Goal: Transaction & Acquisition: Purchase product/service

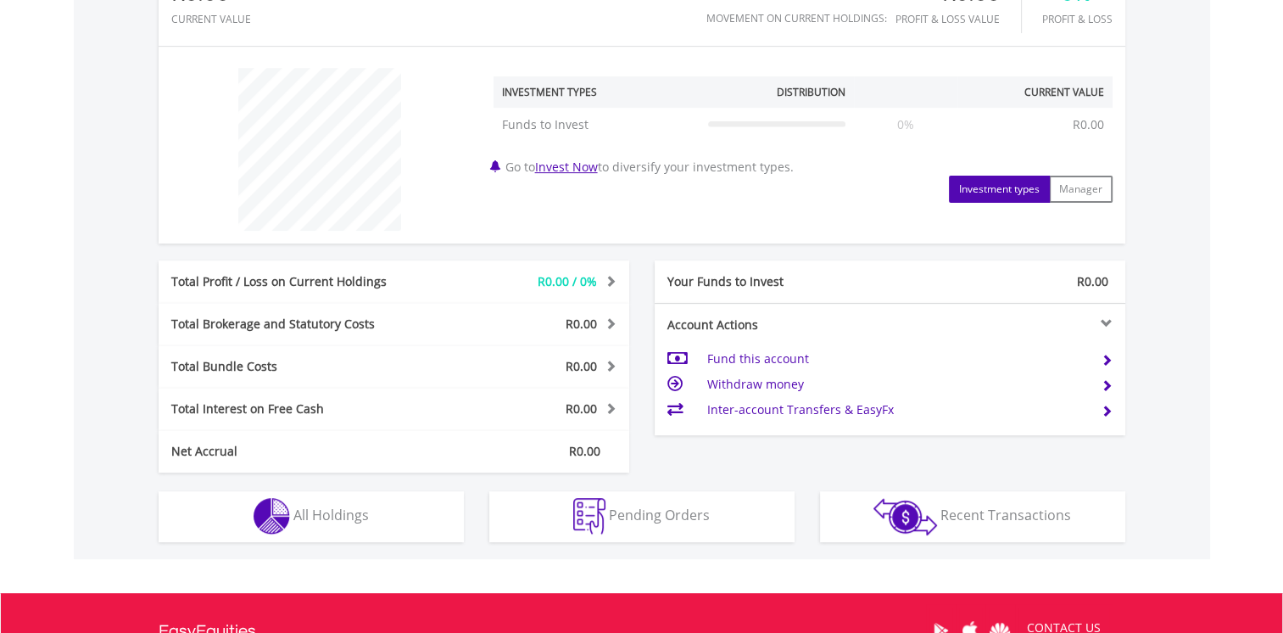
scroll to position [594, 0]
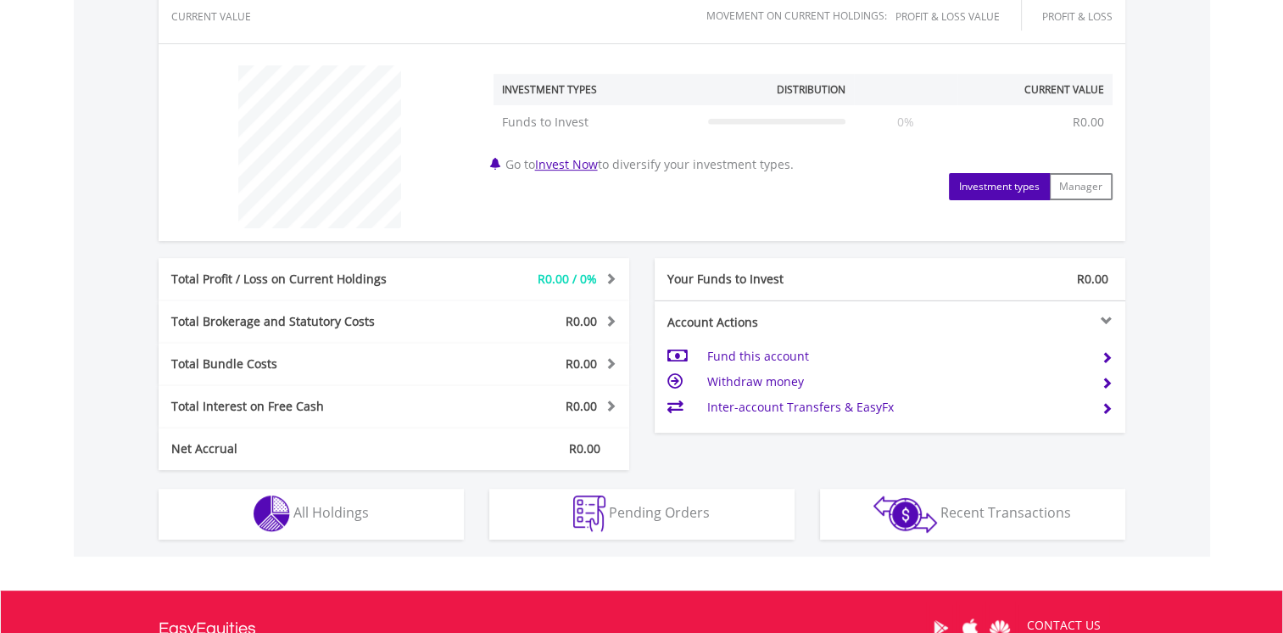
click at [746, 356] on td "Fund this account" at bounding box center [897, 356] width 381 height 25
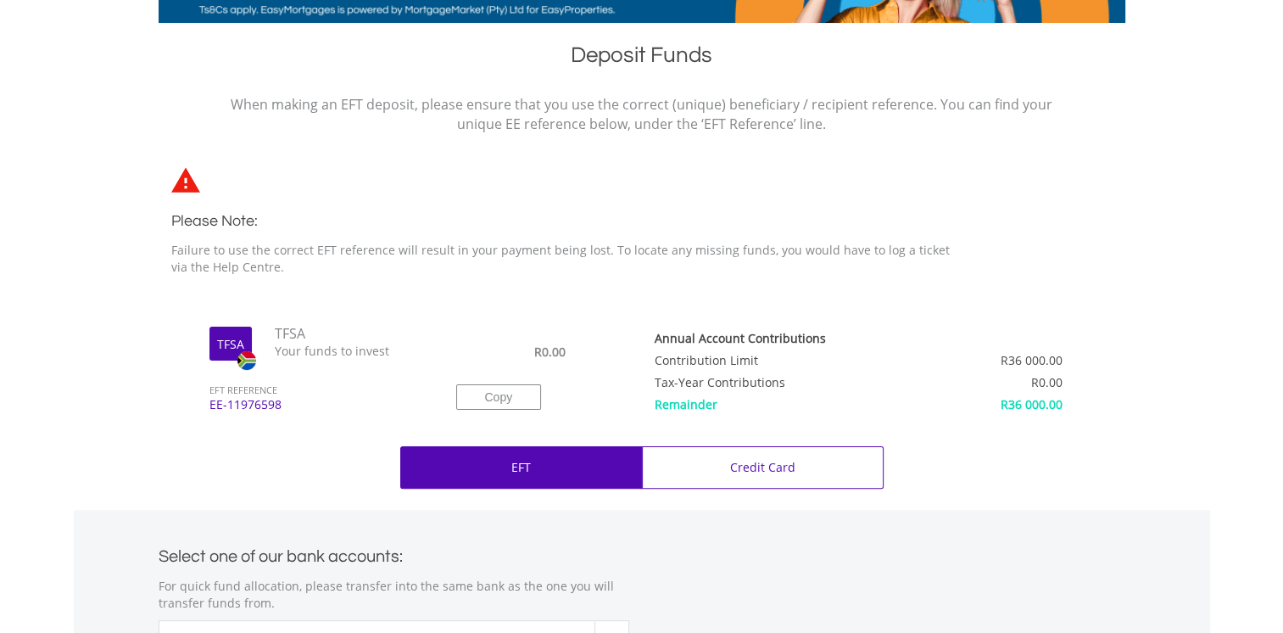
scroll to position [254, 0]
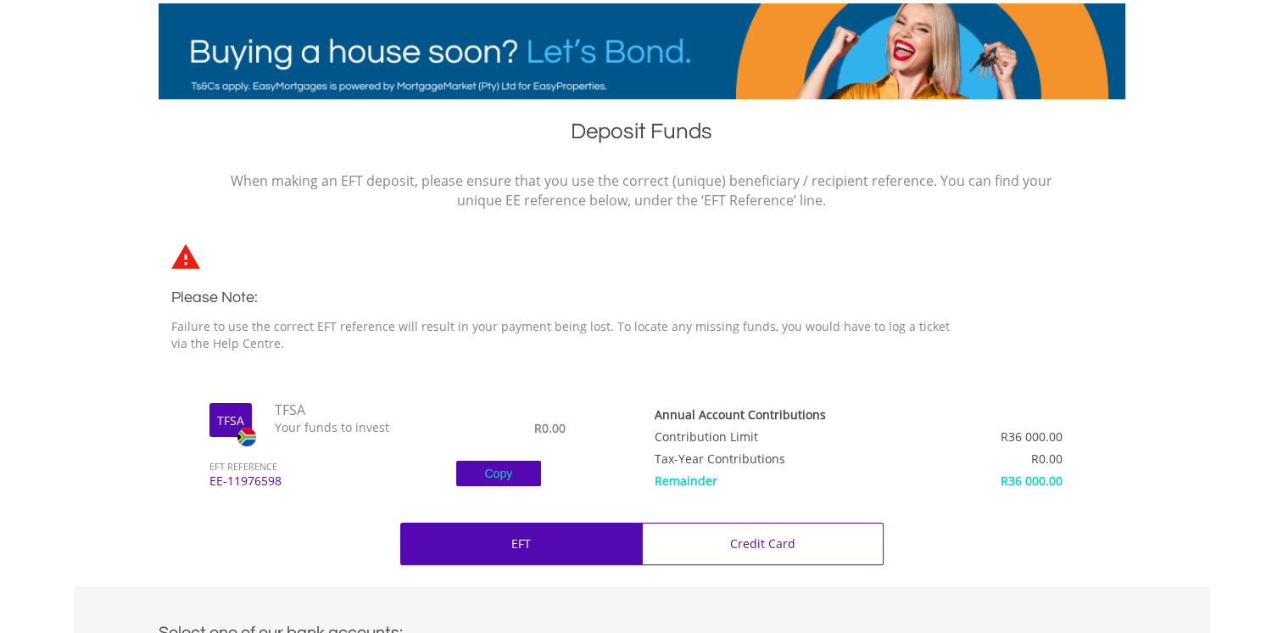
click at [495, 473] on button "Copy" at bounding box center [498, 473] width 85 height 25
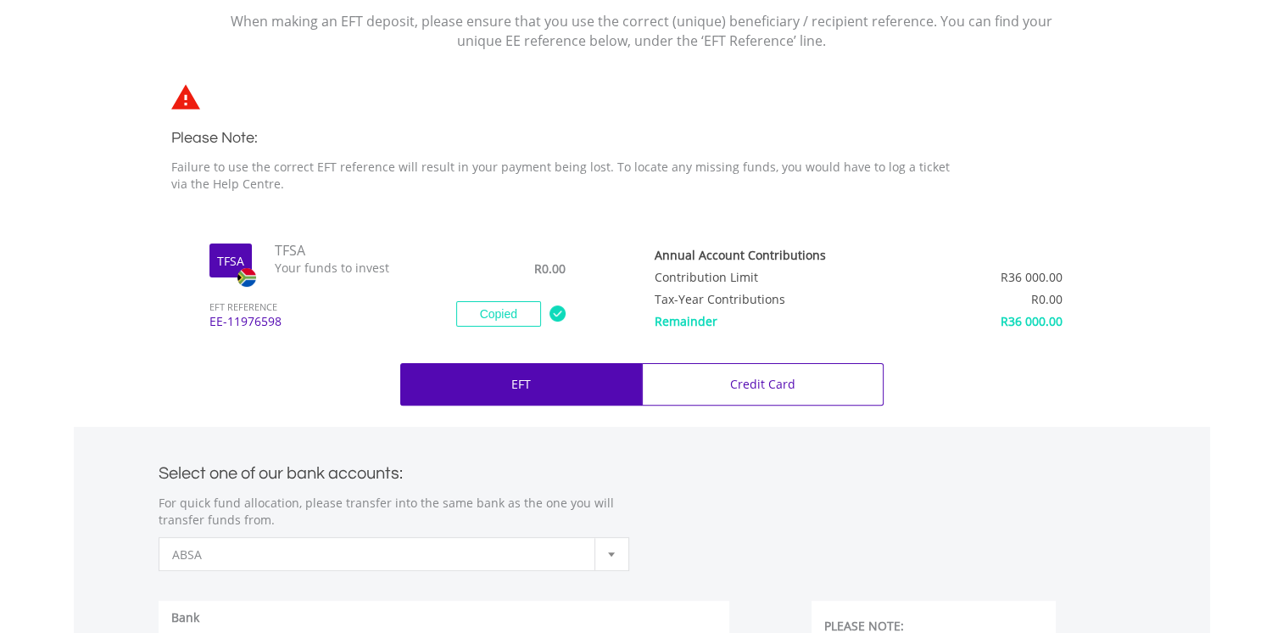
scroll to position [424, 0]
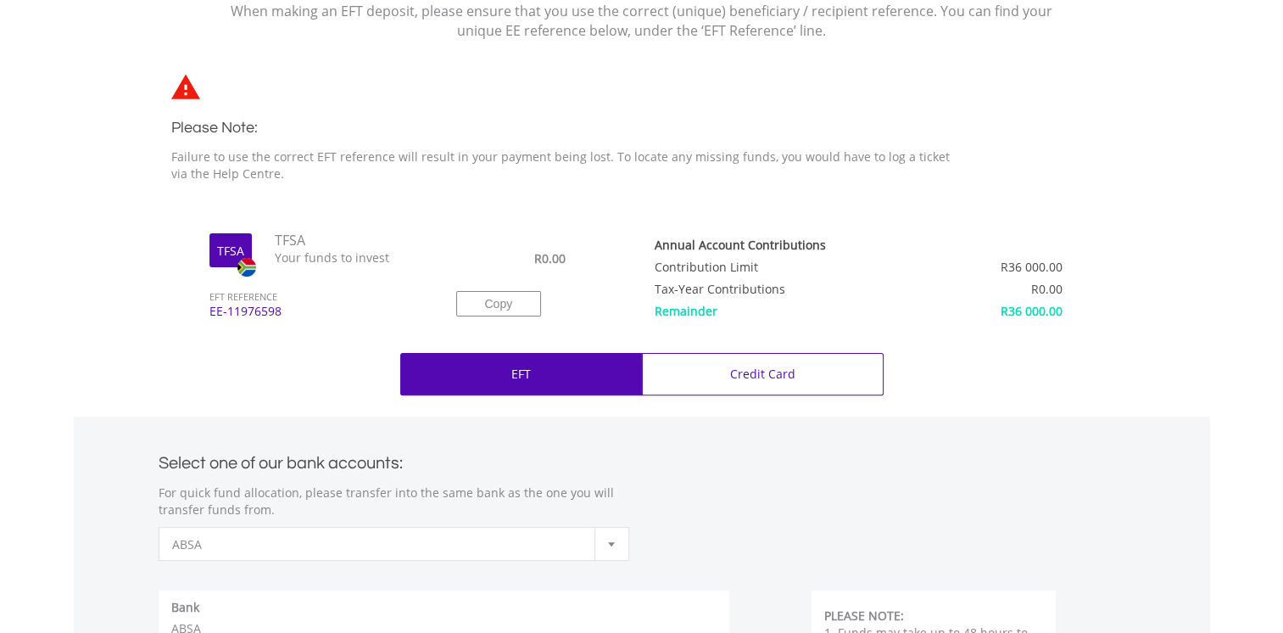
click at [546, 378] on div "EFT" at bounding box center [521, 374] width 242 height 42
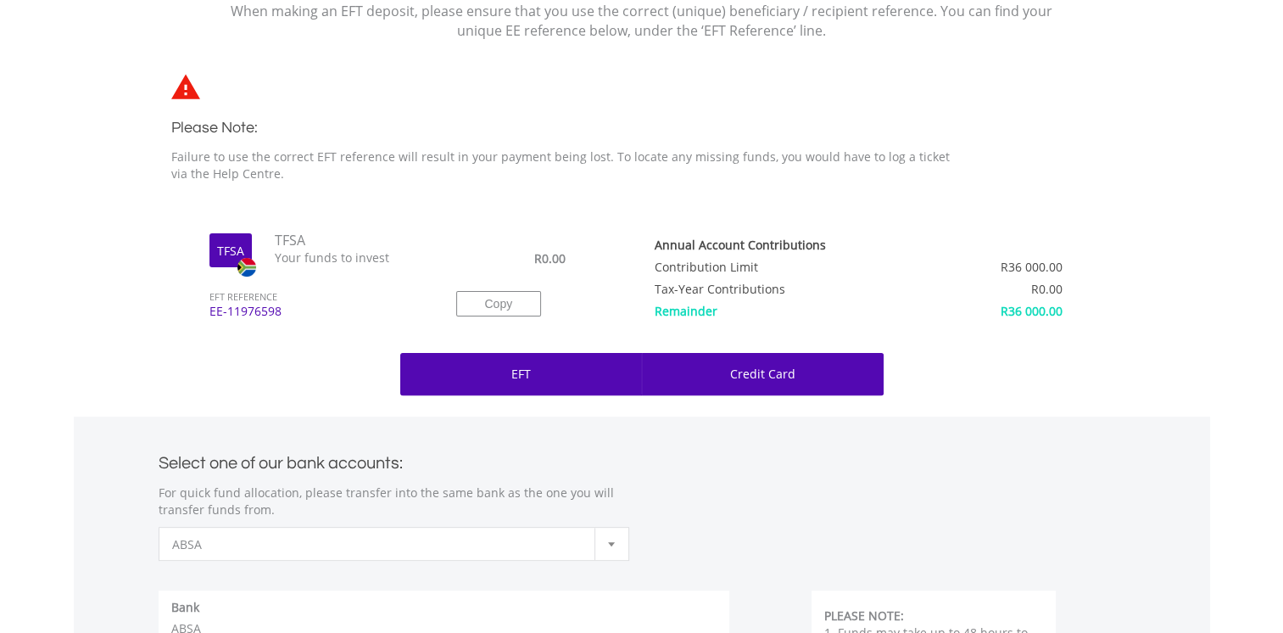
click at [782, 365] on div "Credit Card" at bounding box center [763, 374] width 242 height 42
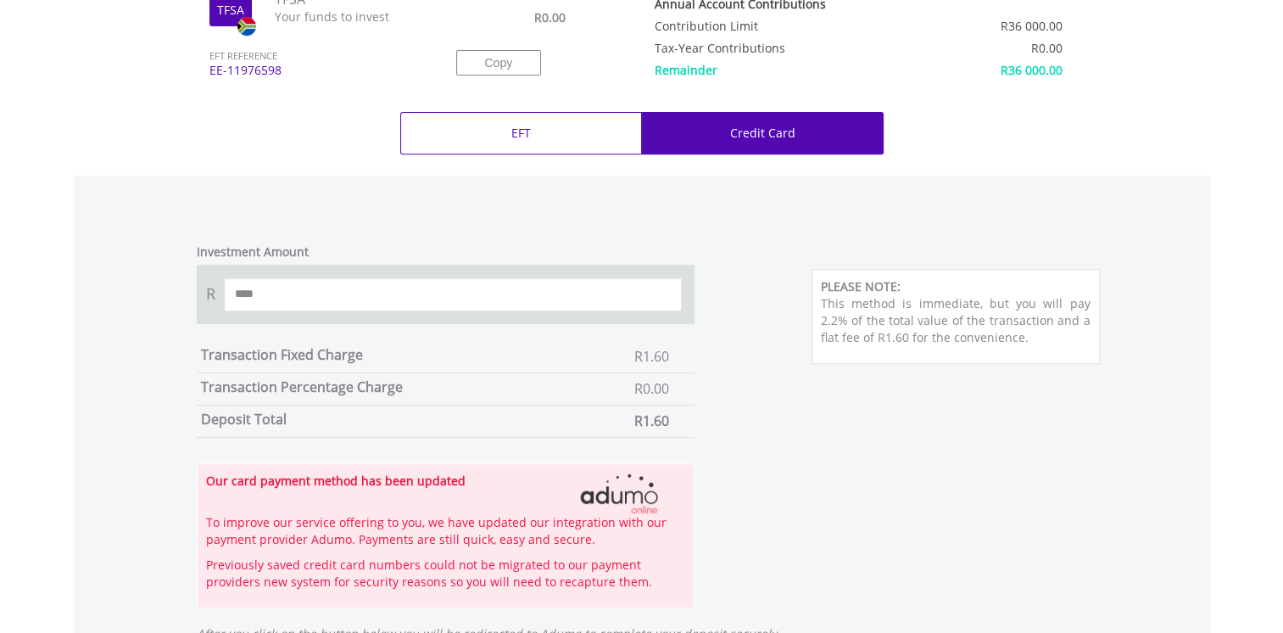
scroll to position [679, 0]
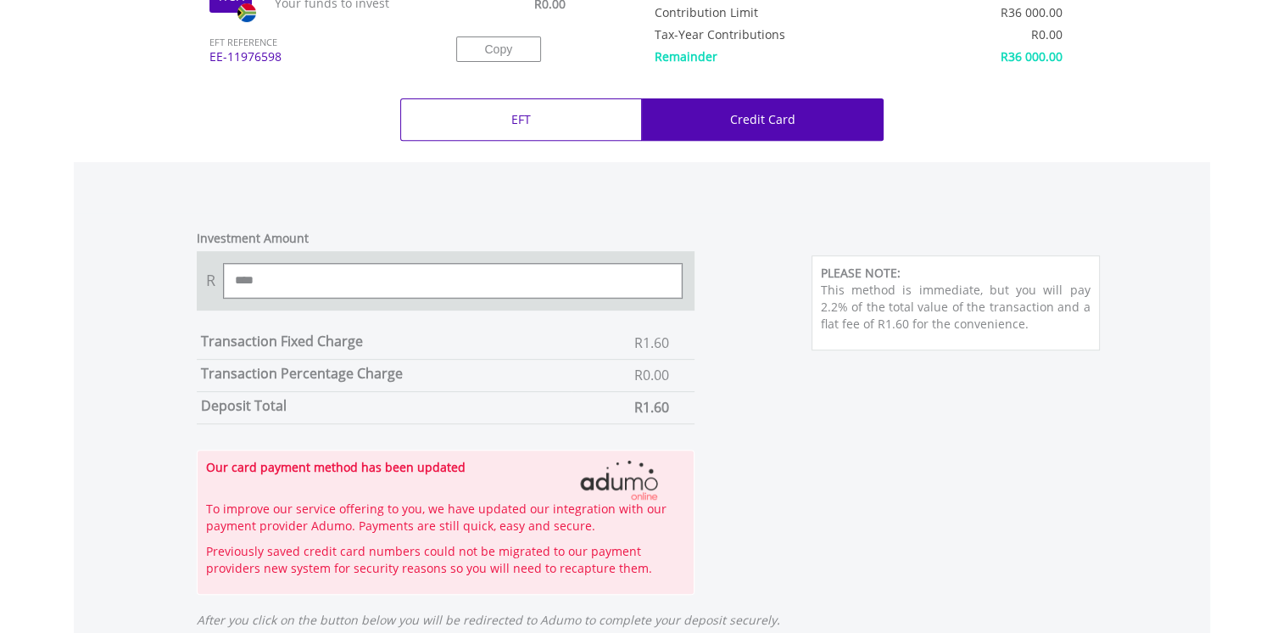
drag, startPoint x: 267, startPoint y: 274, endPoint x: 281, endPoint y: 279, distance: 14.5
click at [267, 274] on input "****" at bounding box center [453, 281] width 459 height 34
type input "*"
type input "***"
click at [735, 388] on div "Investment Amount R *** Transaction Fixed Charge R1.60 Transaction Percentage C…" at bounding box center [642, 404] width 967 height 382
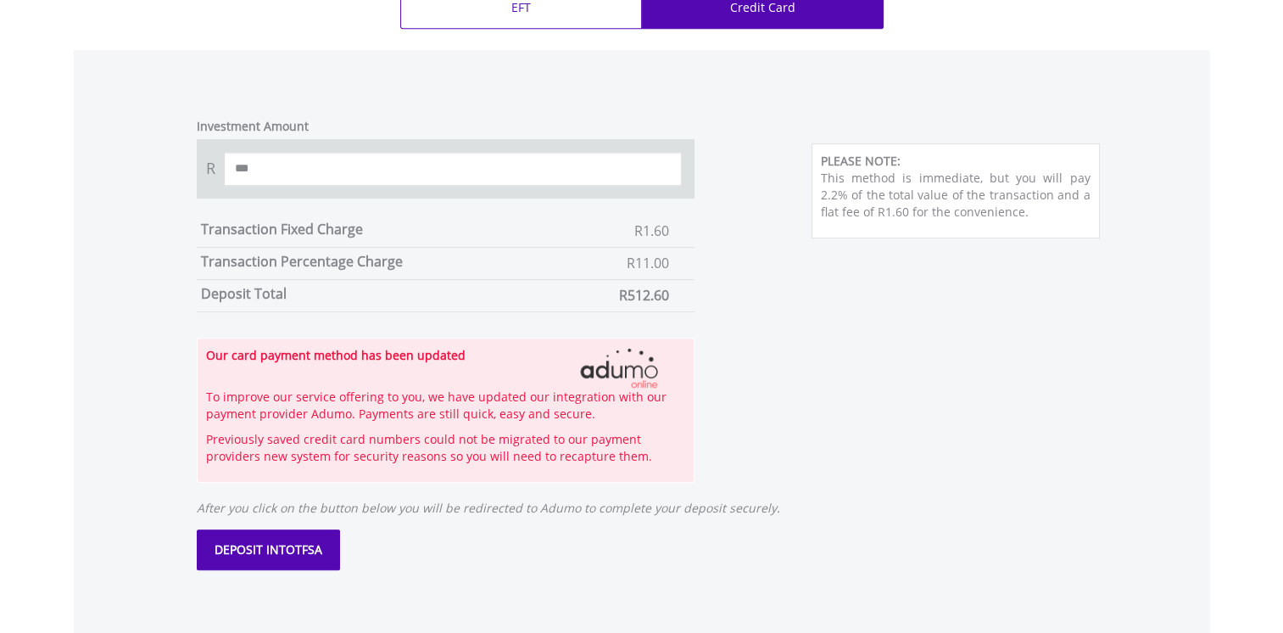
scroll to position [763, 0]
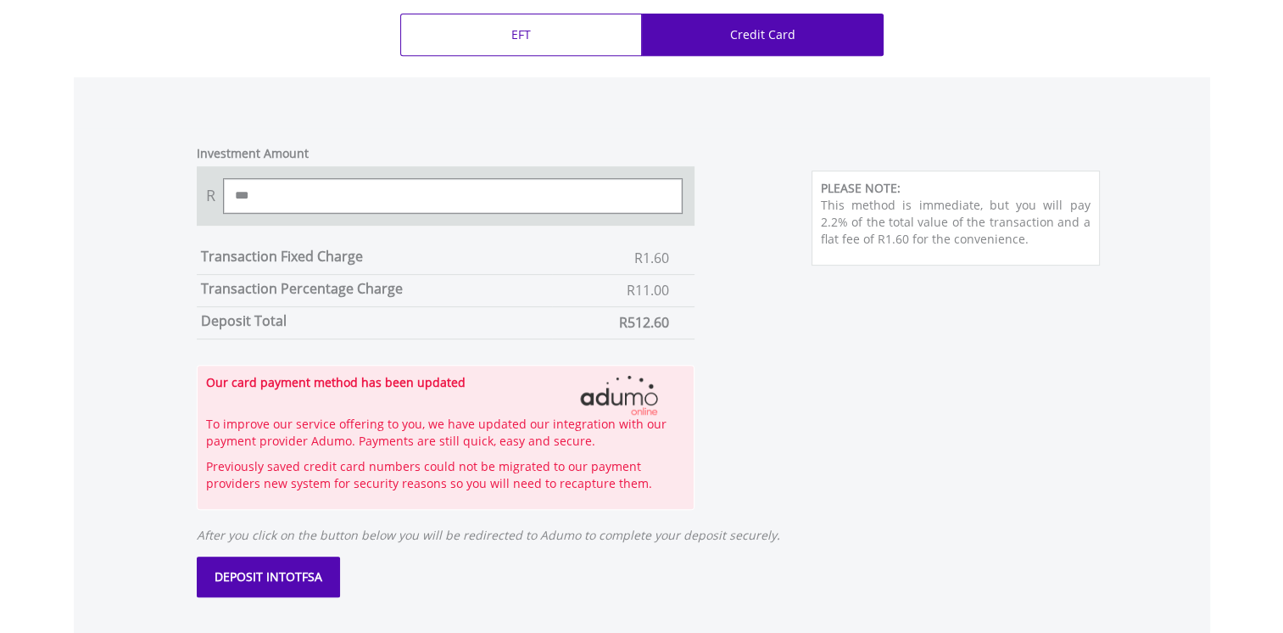
drag, startPoint x: 265, startPoint y: 193, endPoint x: 209, endPoint y: 192, distance: 56.0
click at [210, 190] on div "R ***" at bounding box center [446, 195] width 499 height 59
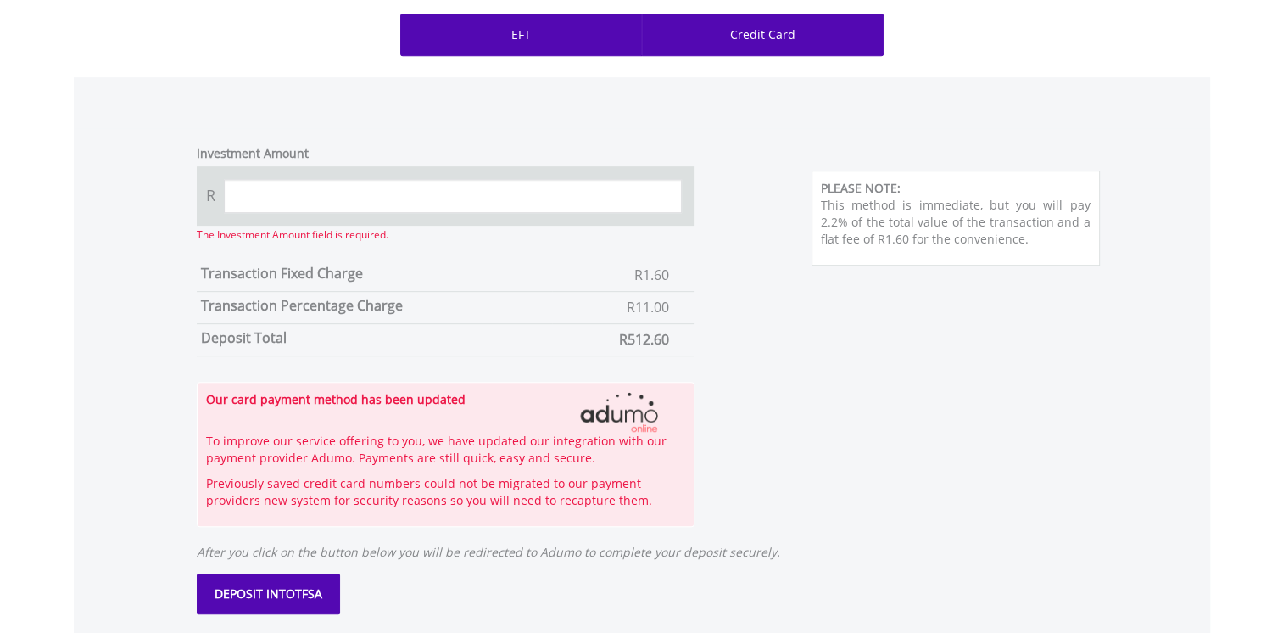
click at [516, 42] on p "EFT" at bounding box center [521, 34] width 20 height 17
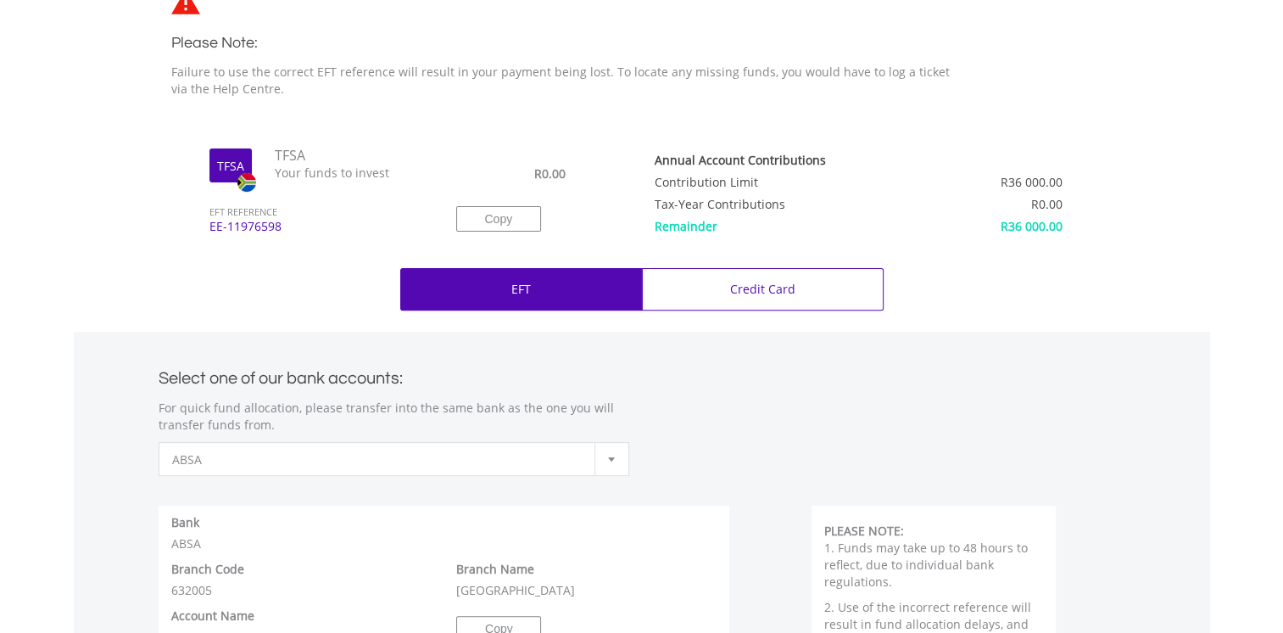
scroll to position [594, 0]
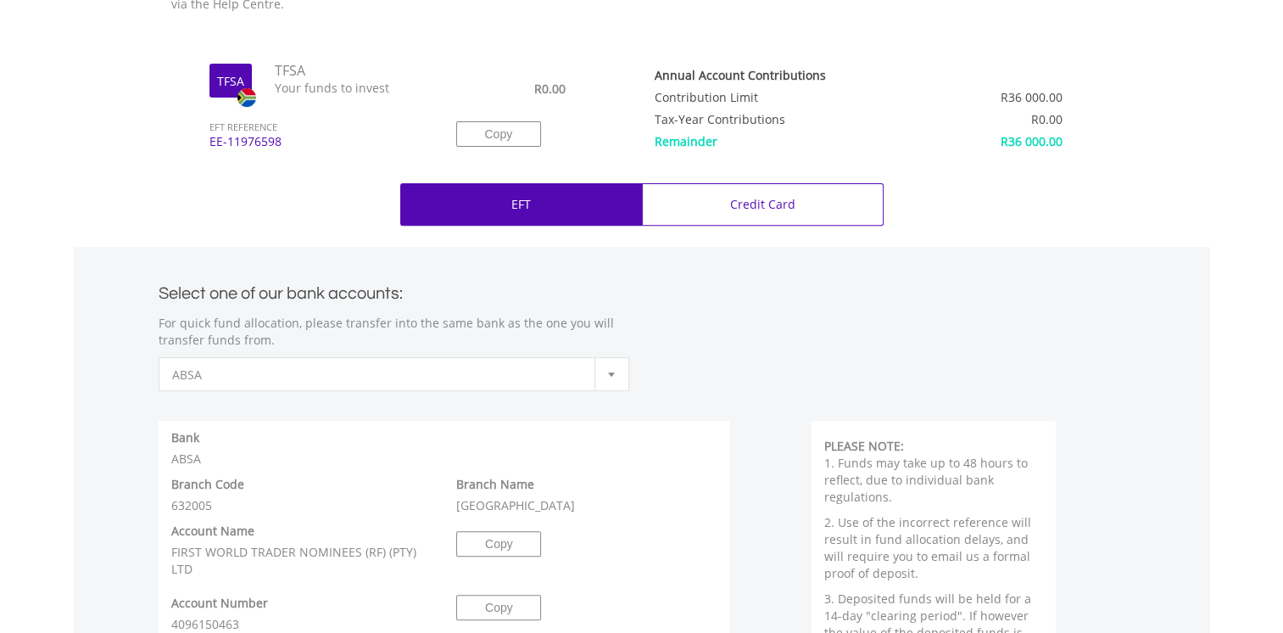
click at [614, 377] on div at bounding box center [612, 374] width 34 height 32
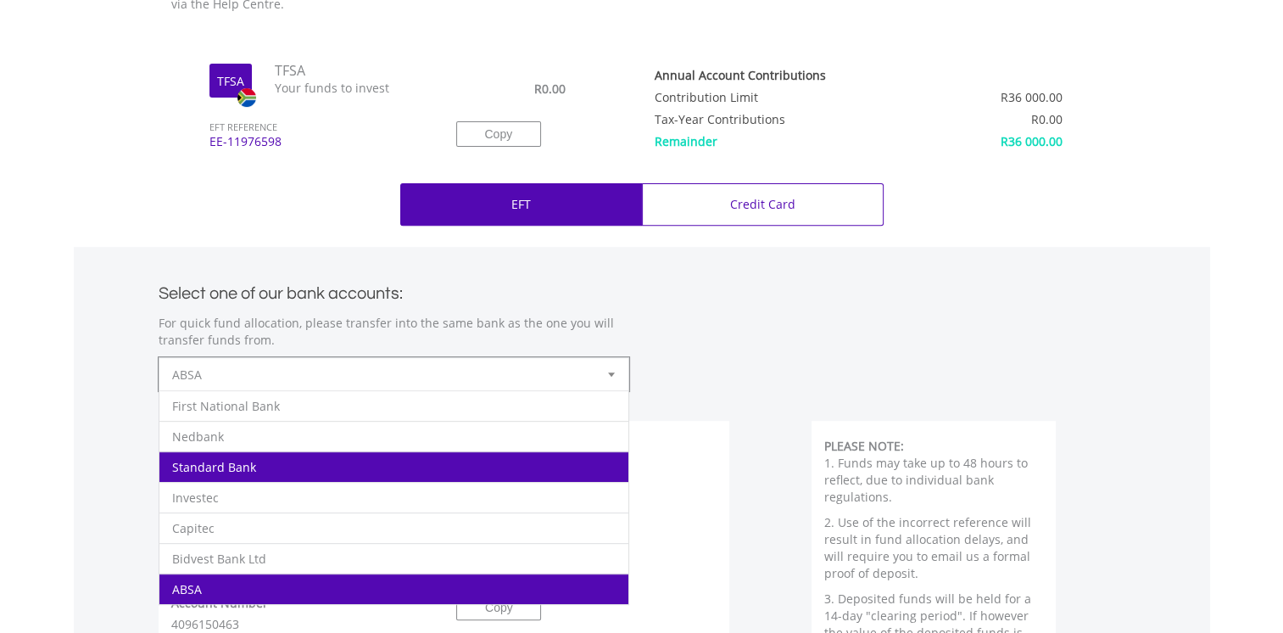
click at [302, 465] on li "Standard Bank" at bounding box center [393, 466] width 469 height 31
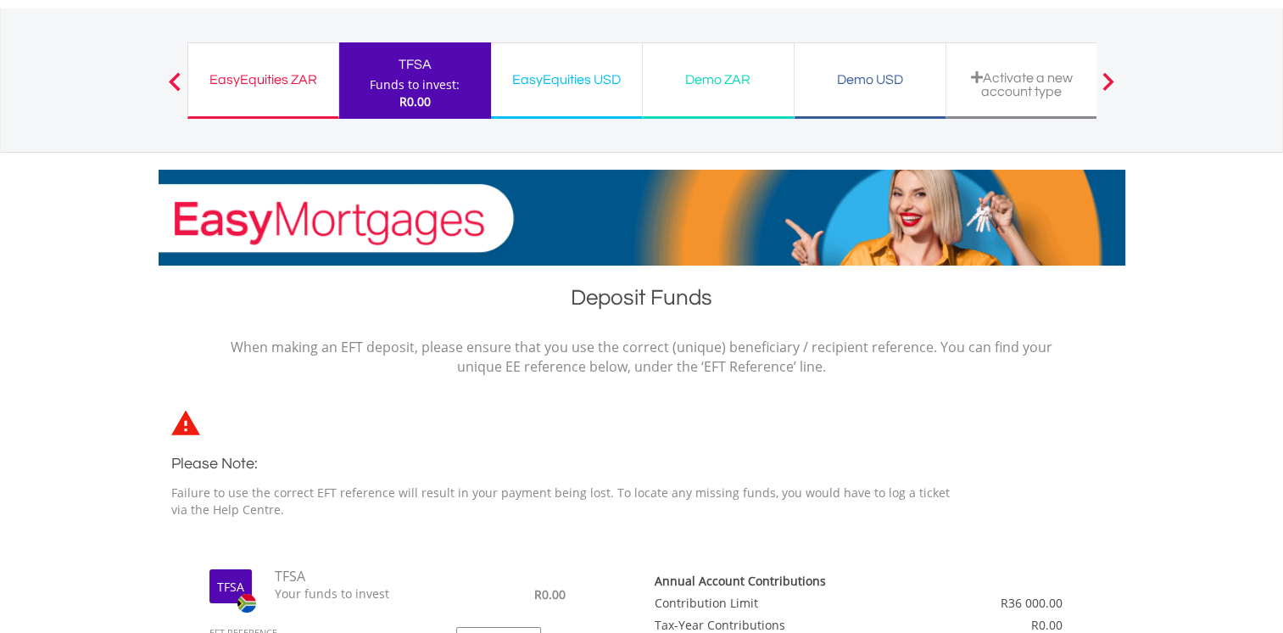
scroll to position [0, 0]
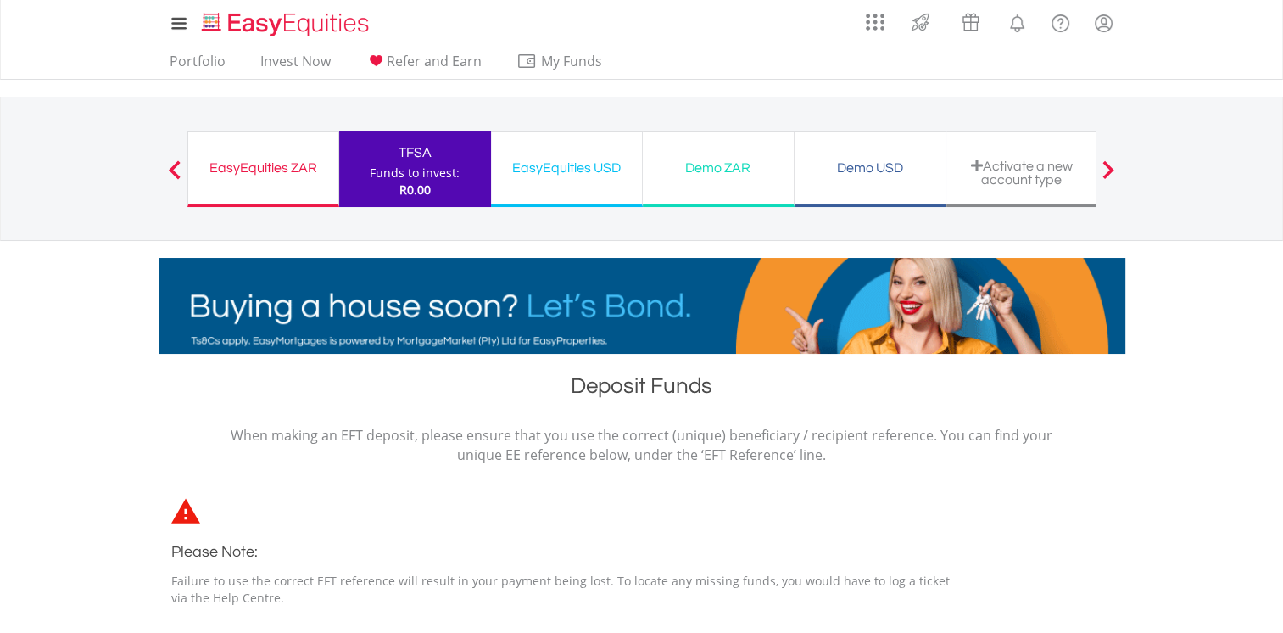
click at [275, 172] on div "EasyEquities ZAR" at bounding box center [263, 168] width 130 height 24
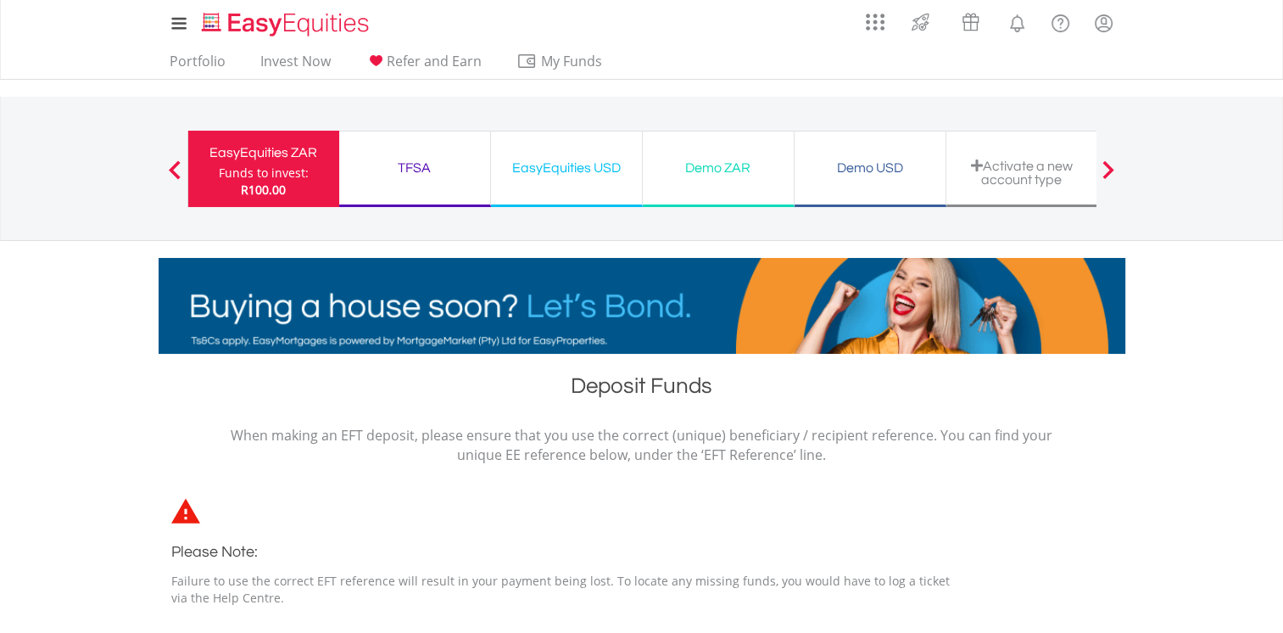
click at [169, 162] on span at bounding box center [175, 169] width 12 height 19
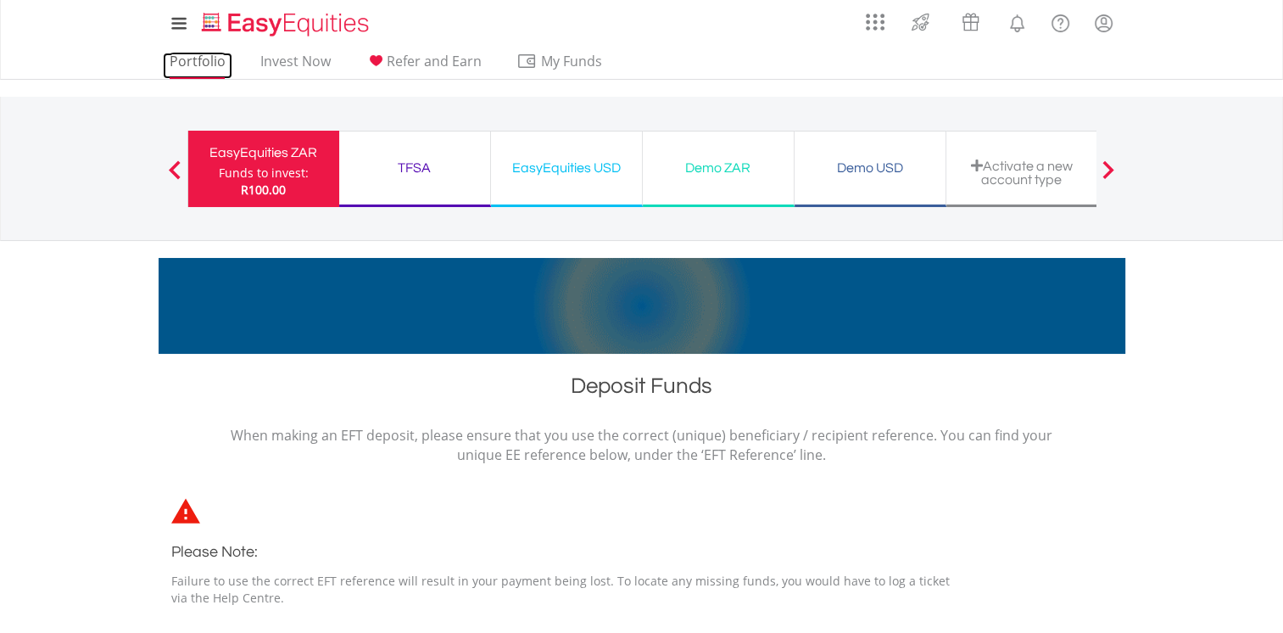
click at [189, 59] on link "Portfolio" at bounding box center [198, 66] width 70 height 26
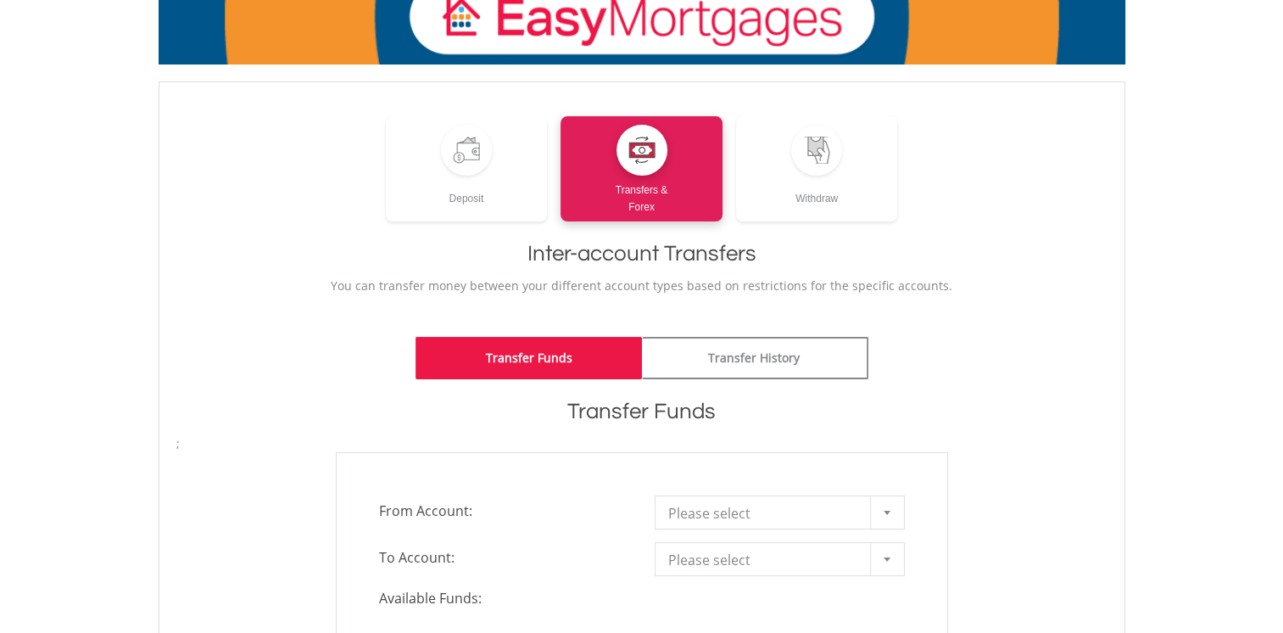
scroll to position [170, 0]
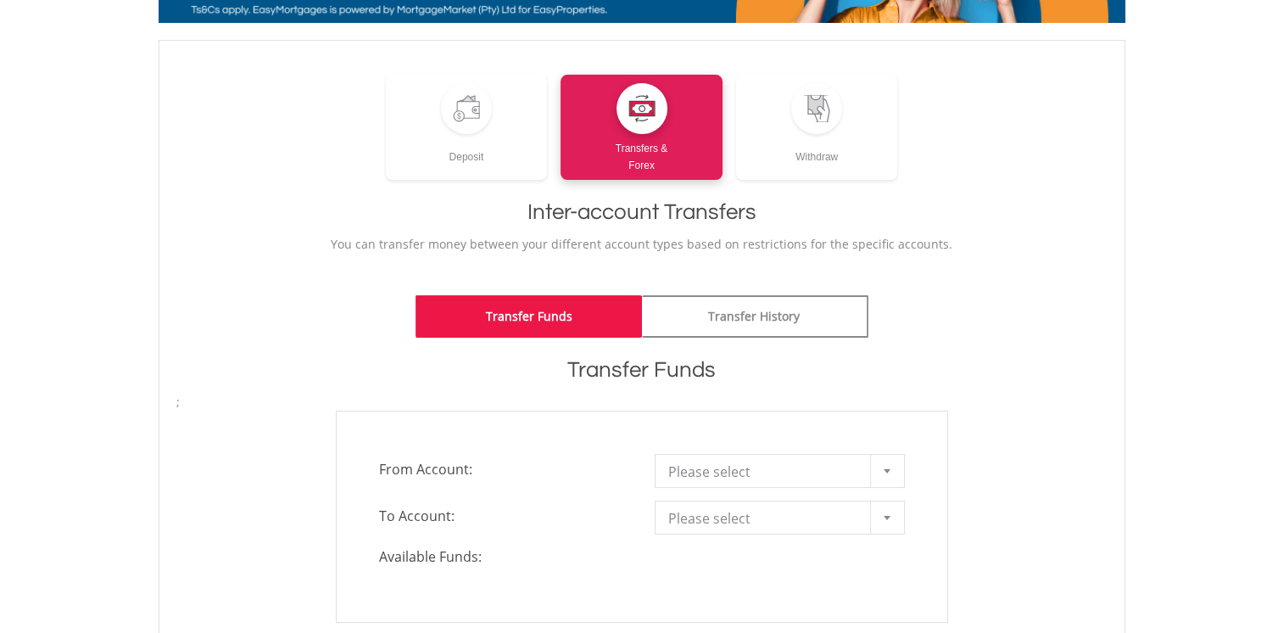
click at [882, 468] on div at bounding box center [887, 471] width 34 height 32
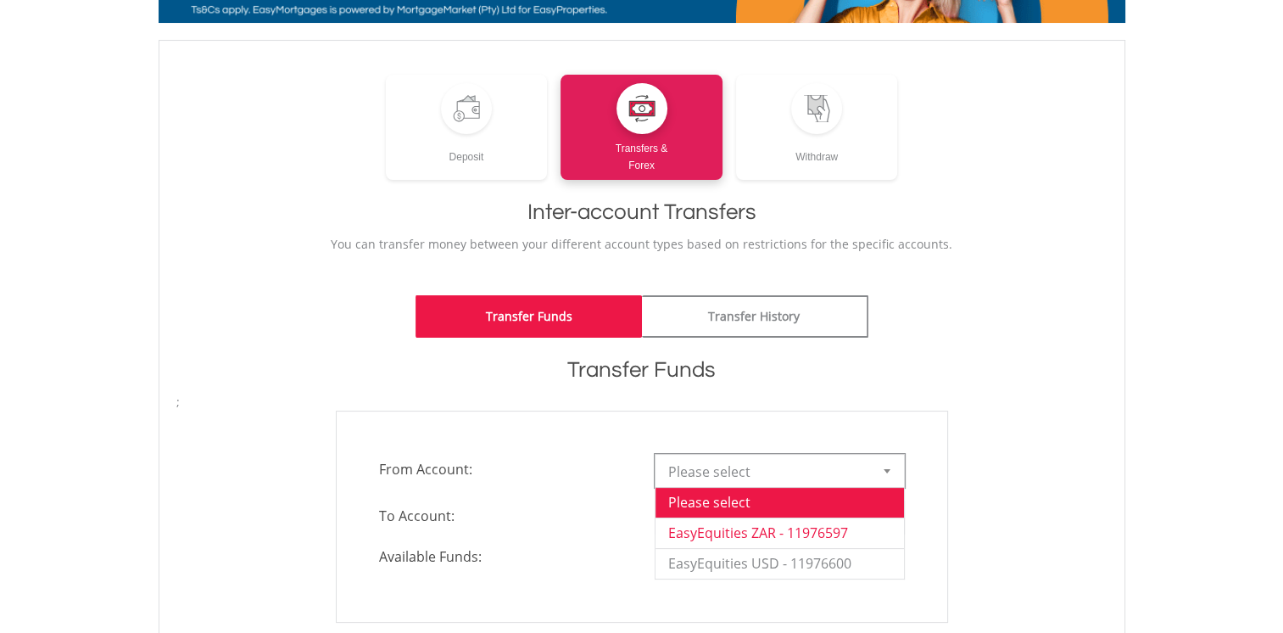
click at [779, 535] on li "EasyEquities ZAR - 11976597" at bounding box center [780, 532] width 249 height 31
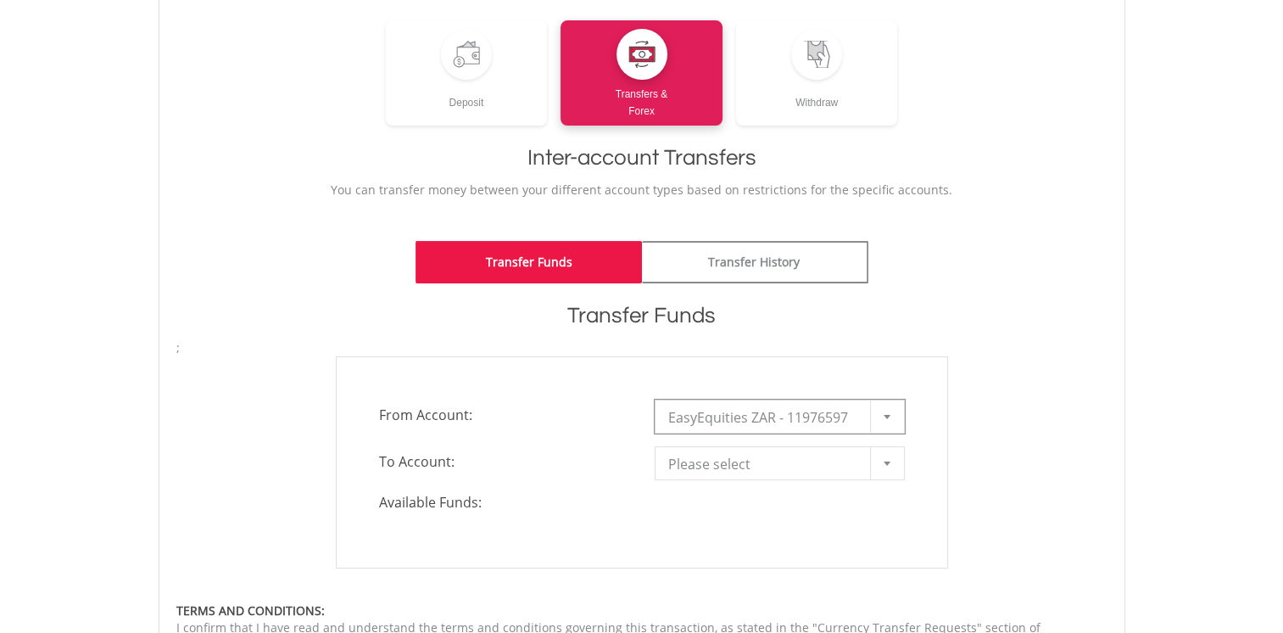
scroll to position [254, 0]
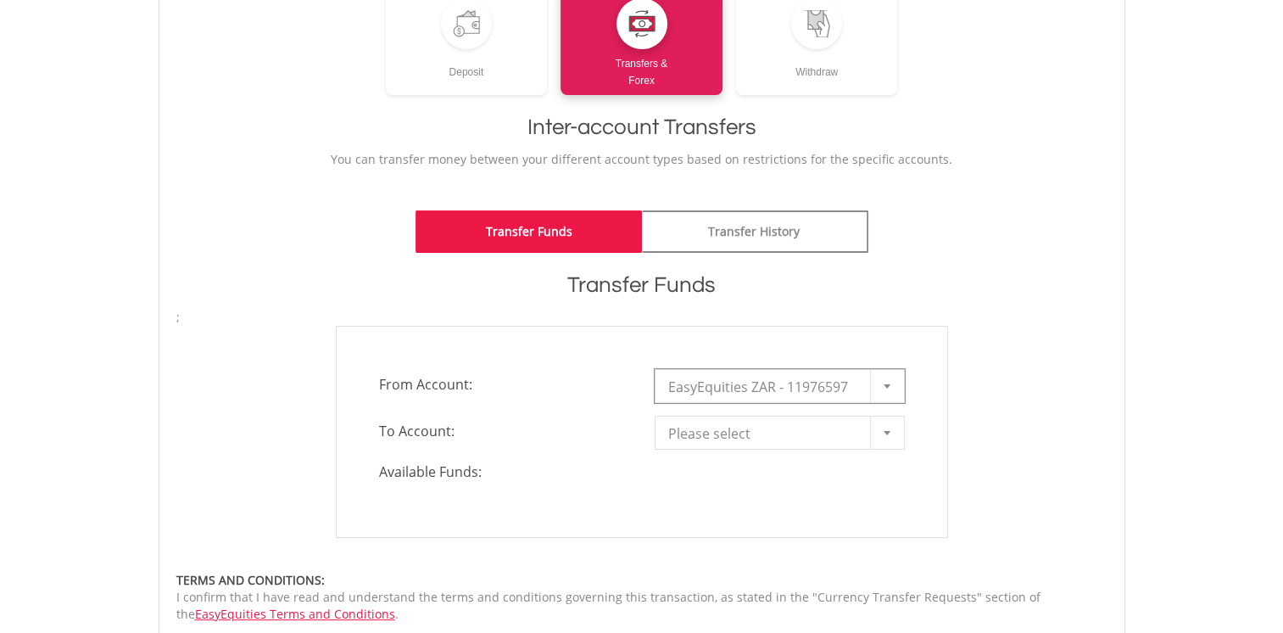
click at [883, 426] on div at bounding box center [887, 432] width 34 height 32
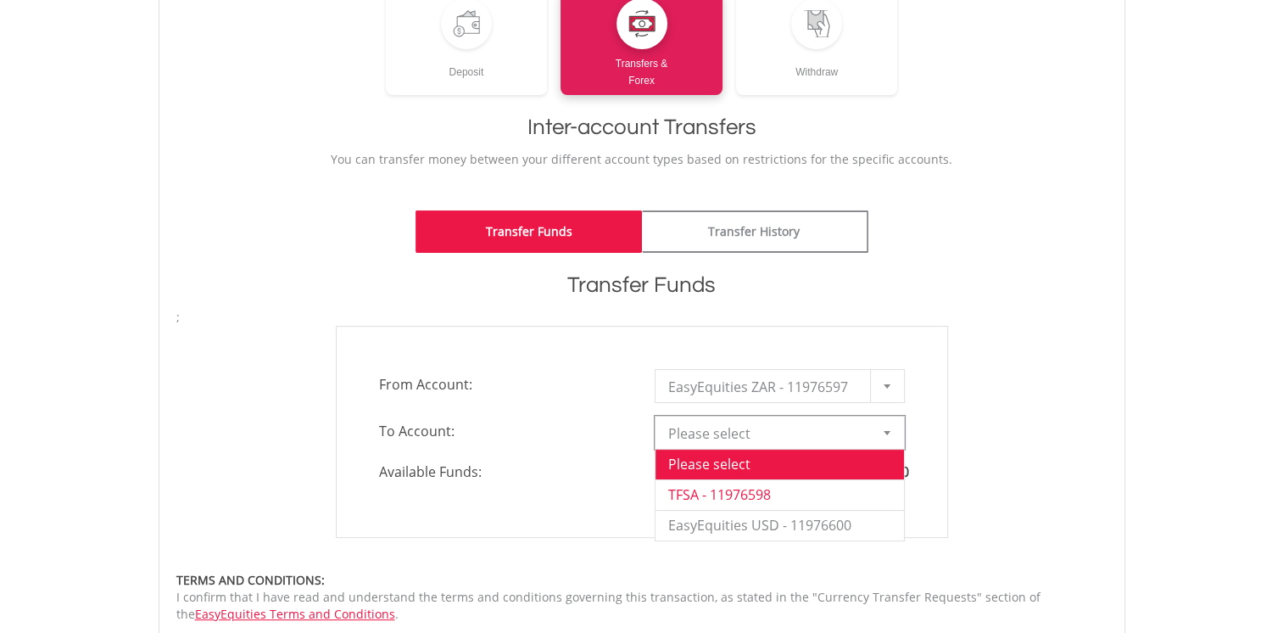
click at [710, 494] on li "TFSA - 11976598" at bounding box center [780, 494] width 249 height 31
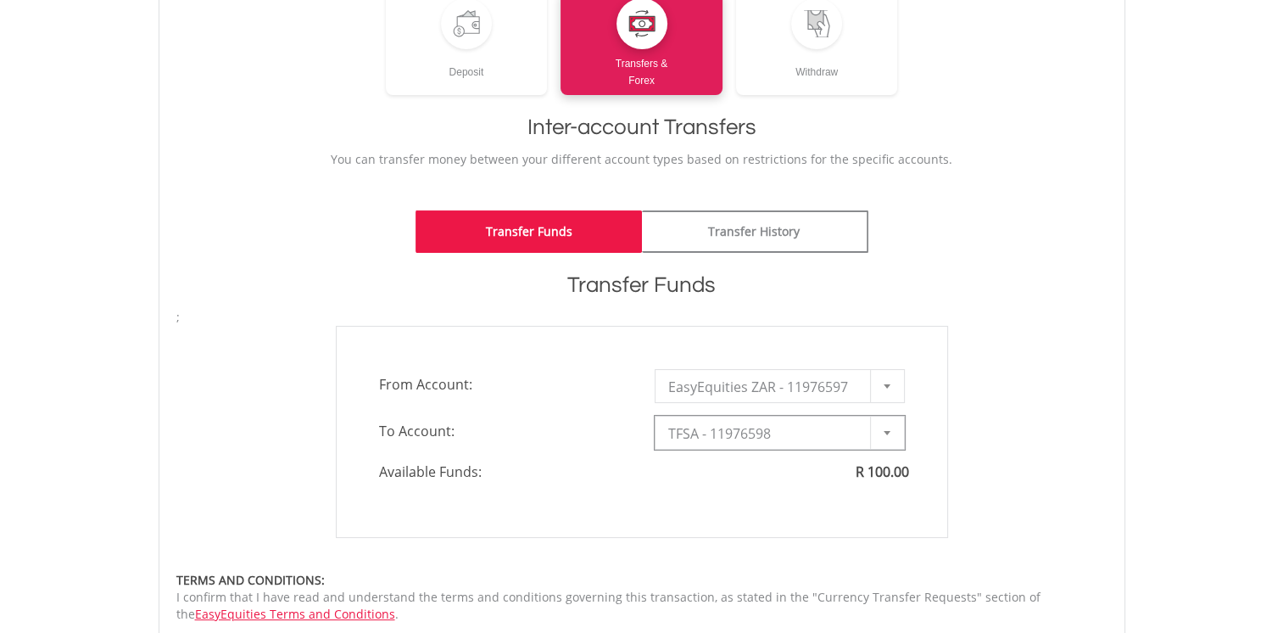
type input "*"
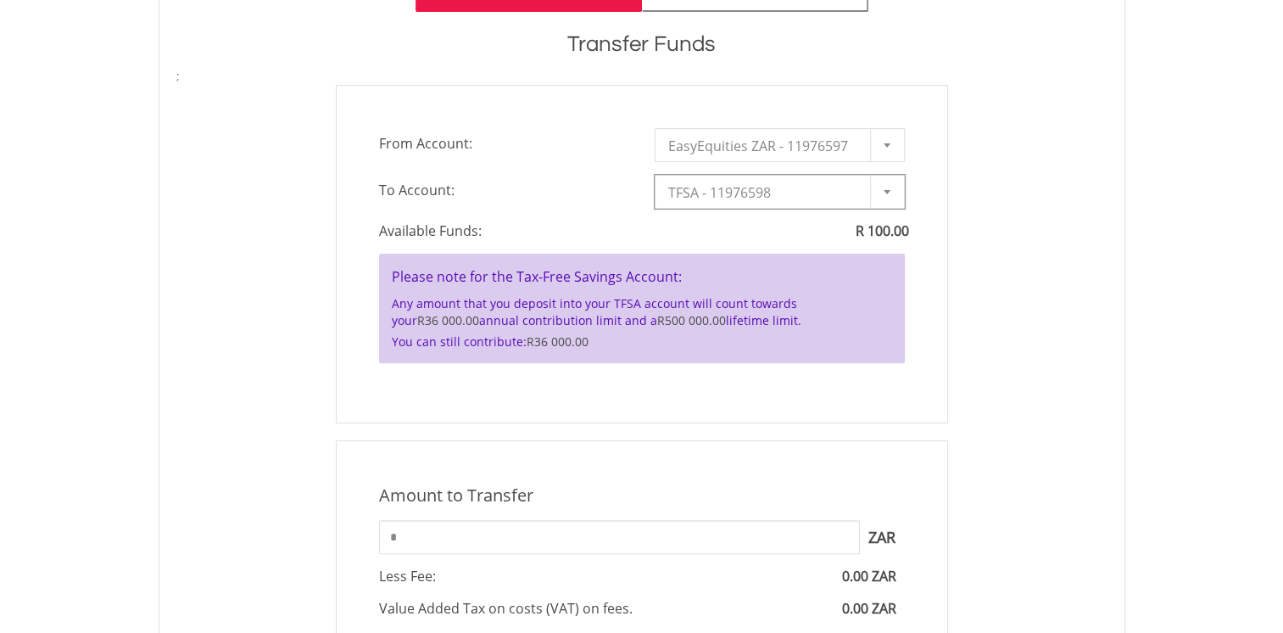
scroll to position [594, 0]
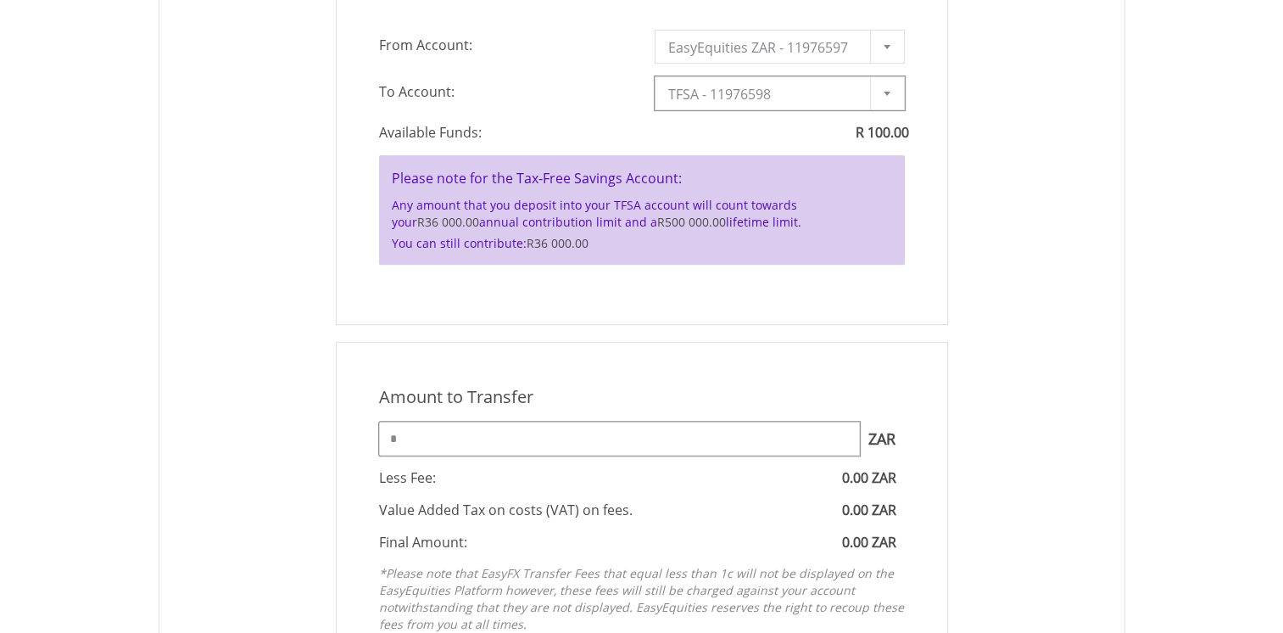
click at [419, 442] on input "*" at bounding box center [619, 439] width 481 height 34
type input "***"
click at [1042, 494] on div "Amount to Transfer 1 ZAR = 1.0000 ZAR *** ZAR You can transfer funds into your …" at bounding box center [642, 513] width 957 height 343
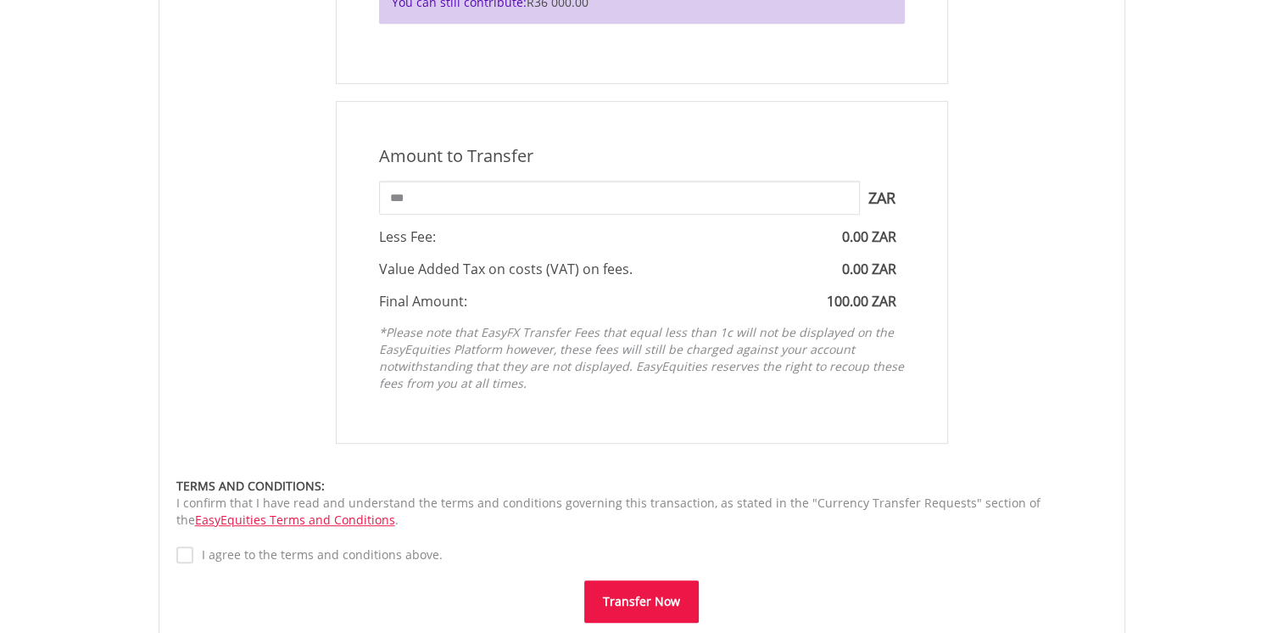
scroll to position [848, 0]
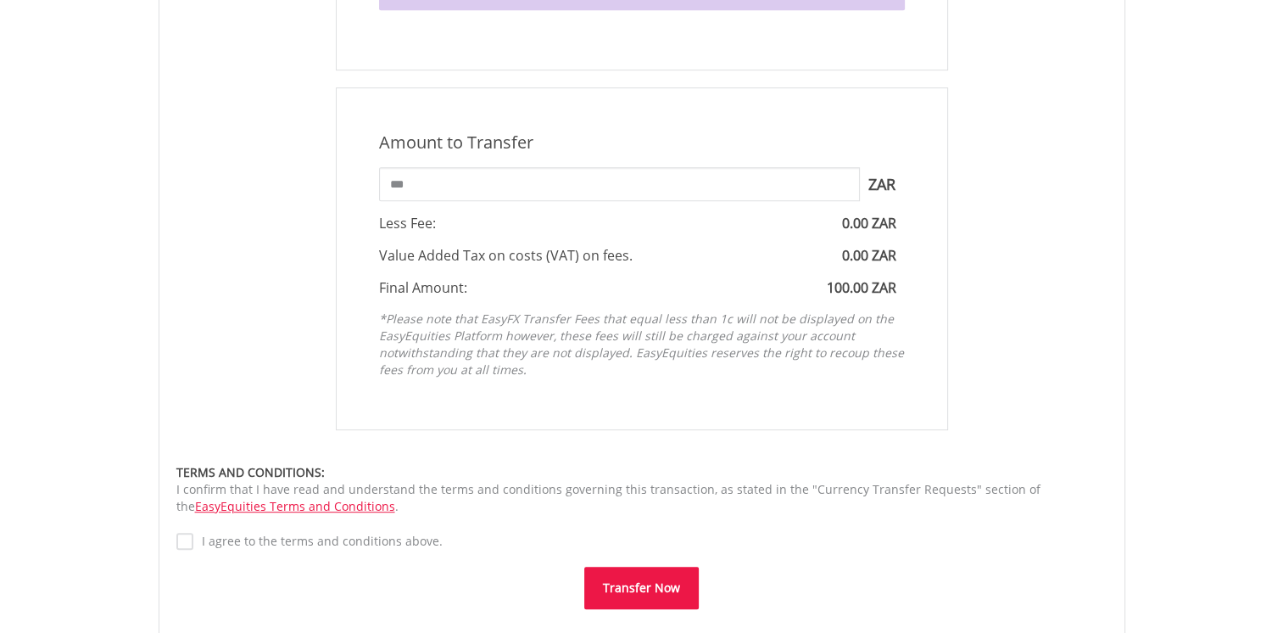
click at [629, 583] on button "Transfer Now" at bounding box center [641, 588] width 115 height 42
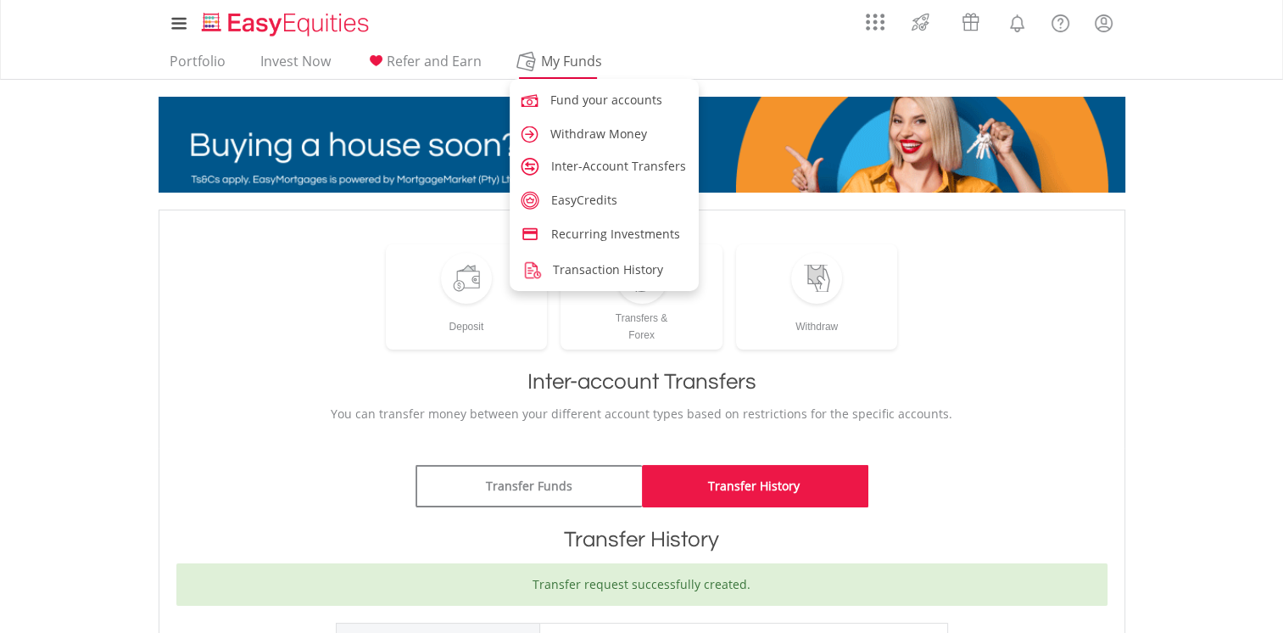
click at [562, 64] on span "My Funds" at bounding box center [572, 61] width 111 height 22
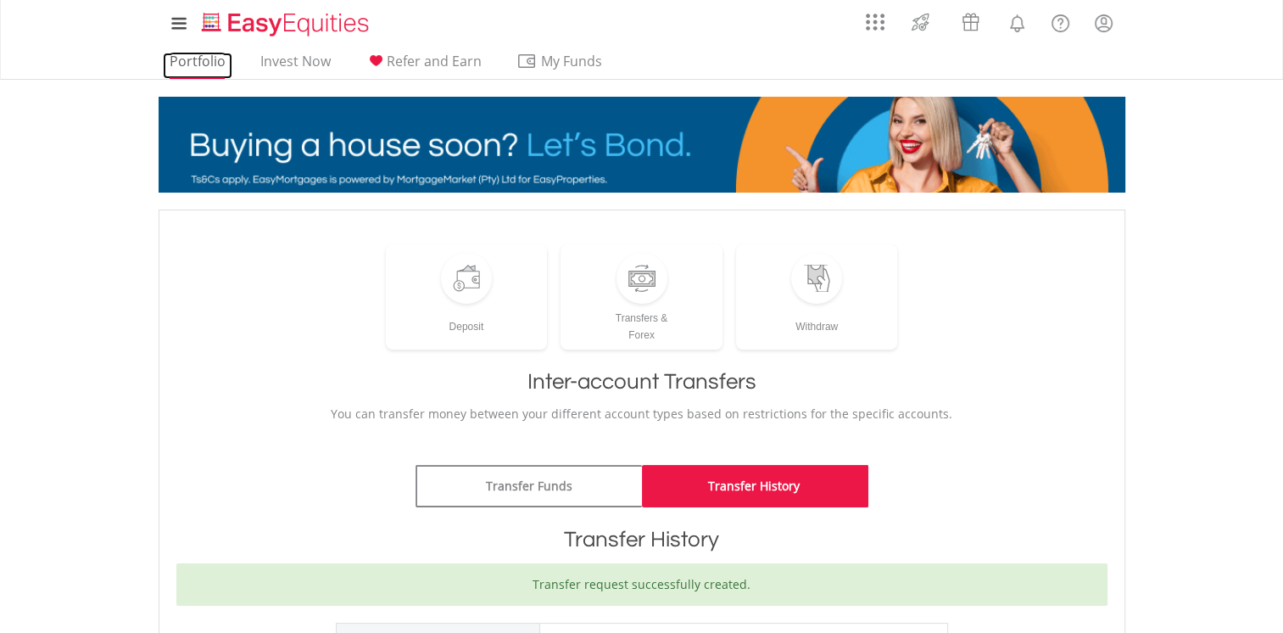
click at [207, 58] on link "Portfolio" at bounding box center [198, 66] width 70 height 26
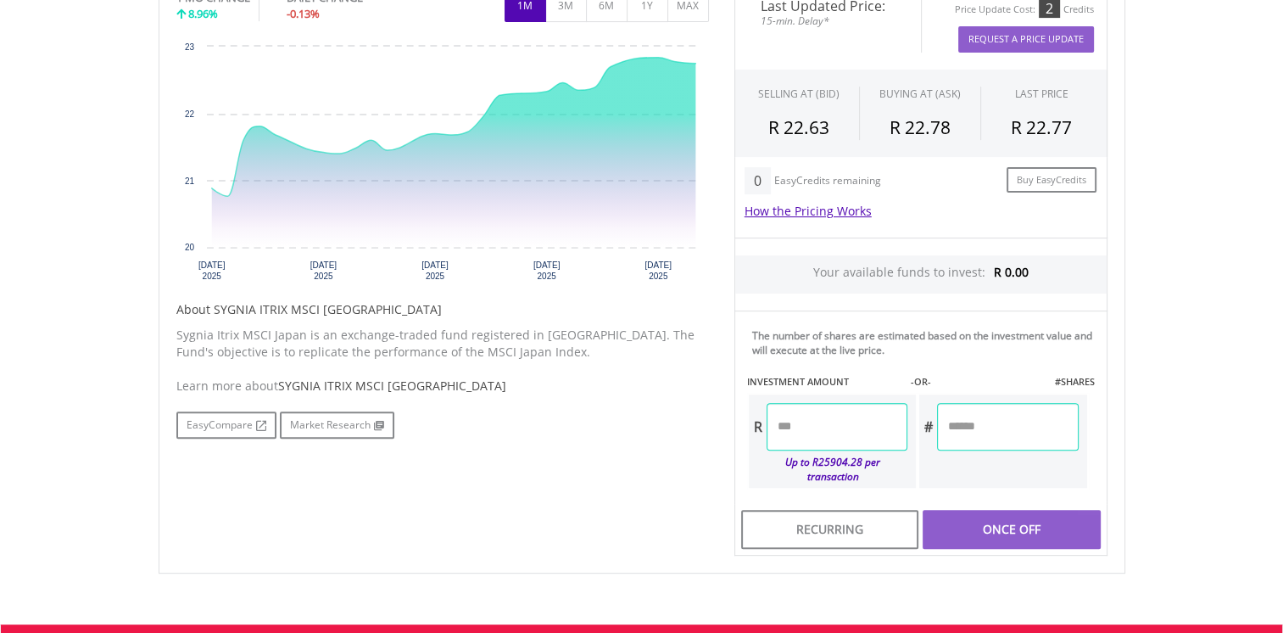
scroll to position [594, 0]
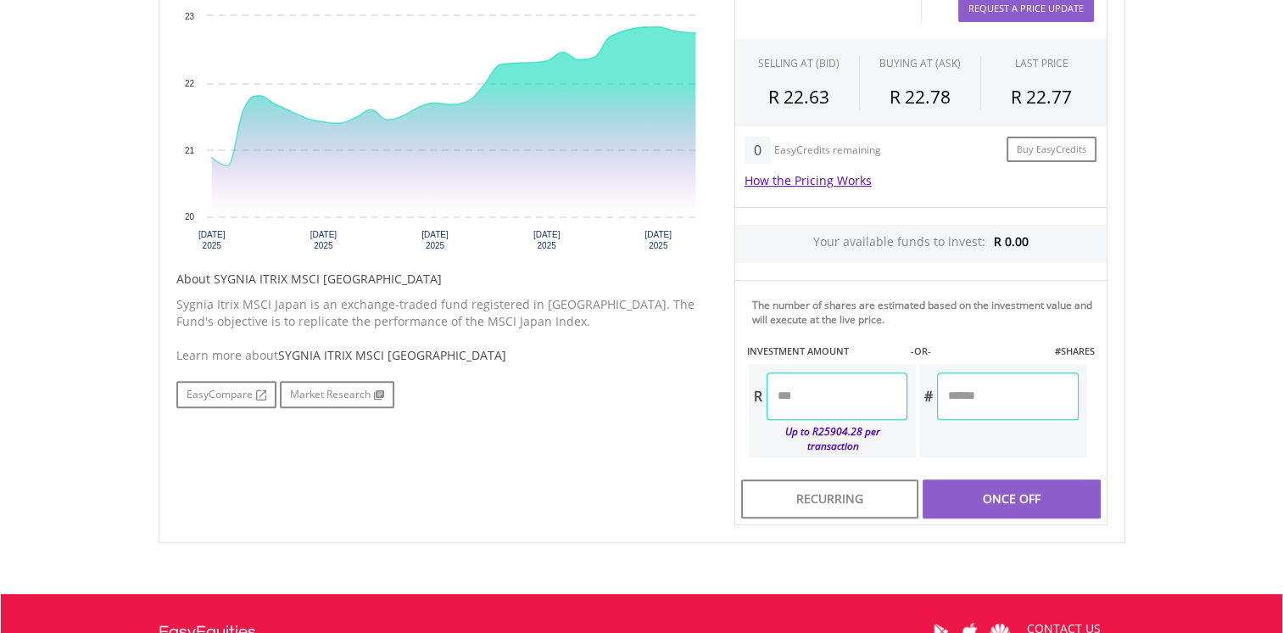
click at [858, 397] on input "number" at bounding box center [837, 395] width 141 height 47
click at [857, 391] on input "number" at bounding box center [837, 395] width 141 height 47
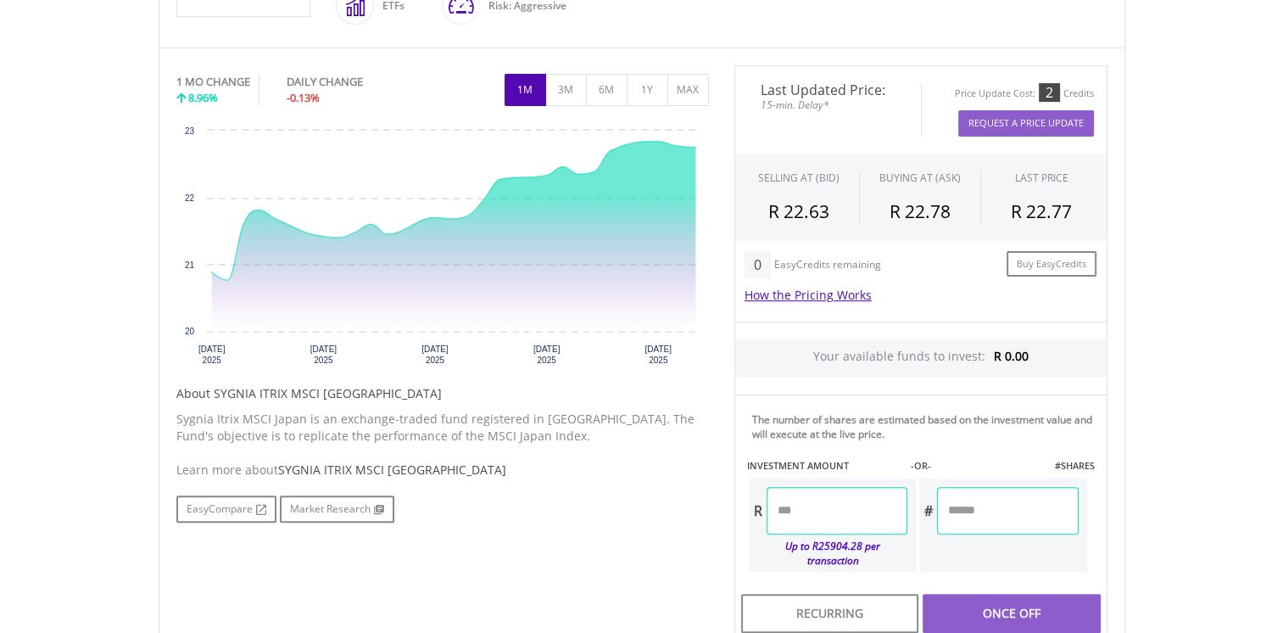
scroll to position [509, 0]
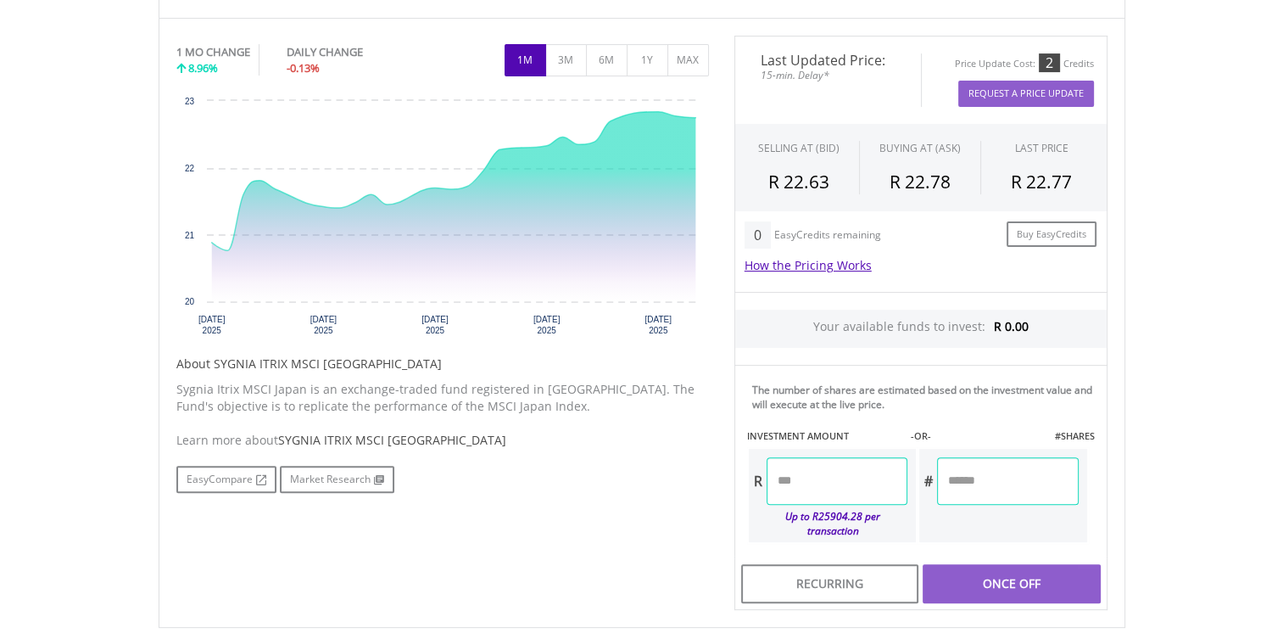
click at [1011, 575] on div "Once Off" at bounding box center [1011, 583] width 177 height 39
click at [832, 475] on input "number" at bounding box center [837, 480] width 141 height 47
click at [1016, 558] on div "Last Updated Price: 15-min. Delay* Price Update Cost: 2 Credits Request A Price…" at bounding box center [921, 323] width 399 height 575
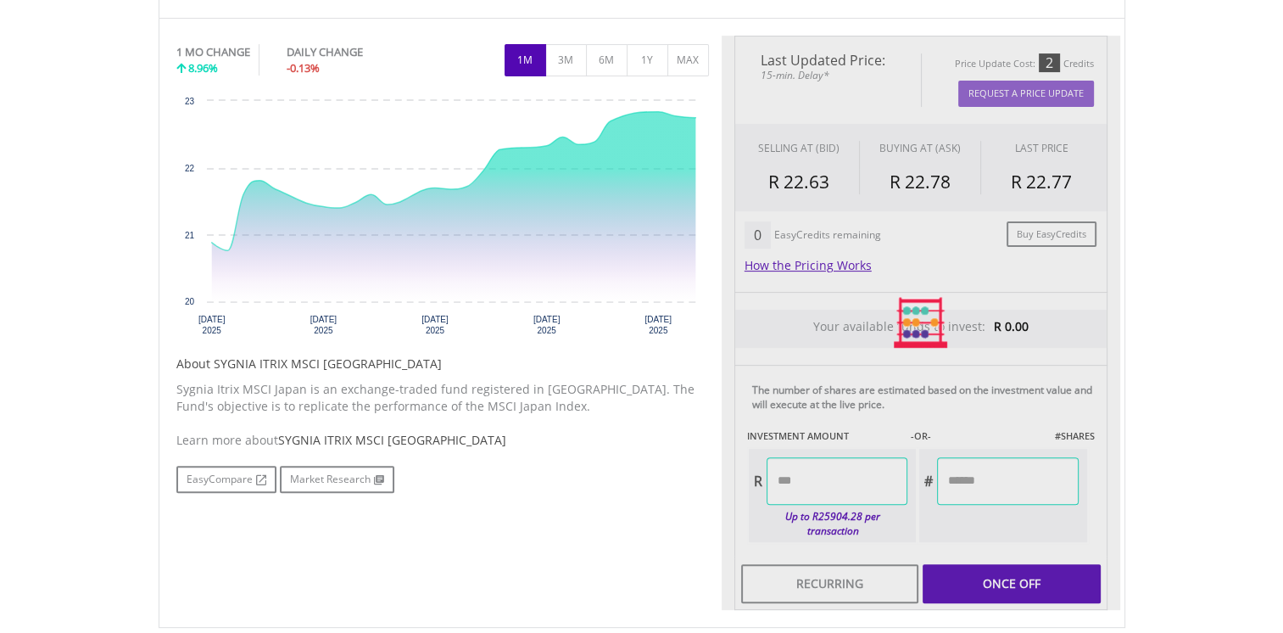
type input "******"
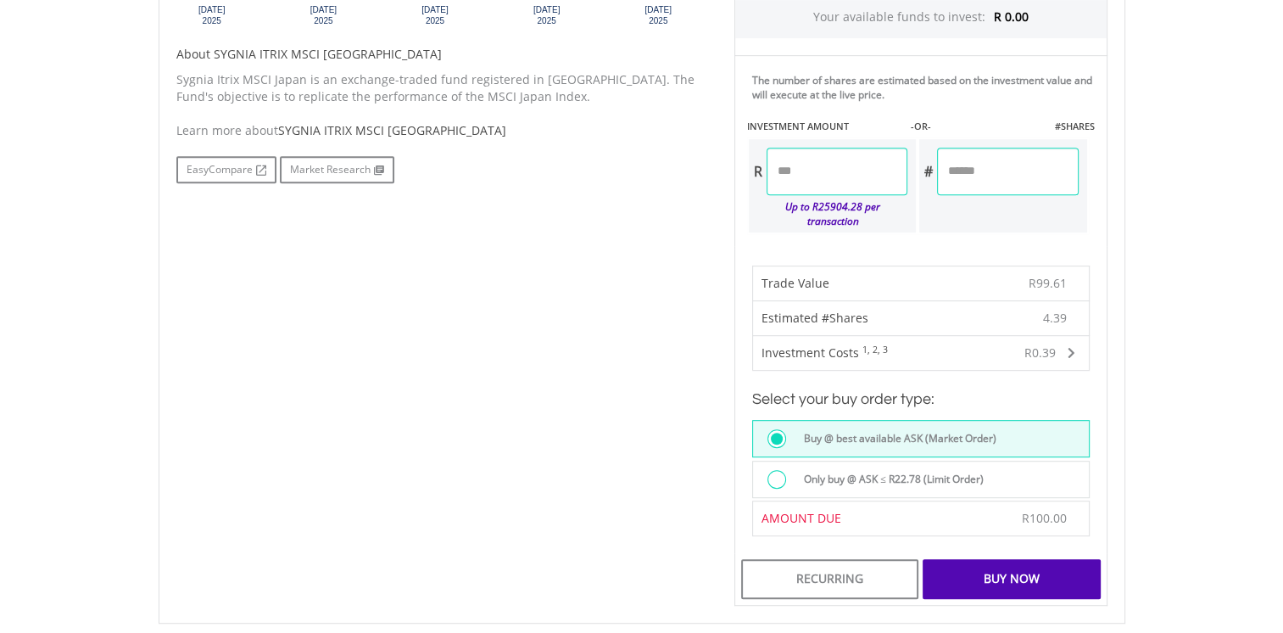
scroll to position [848, 0]
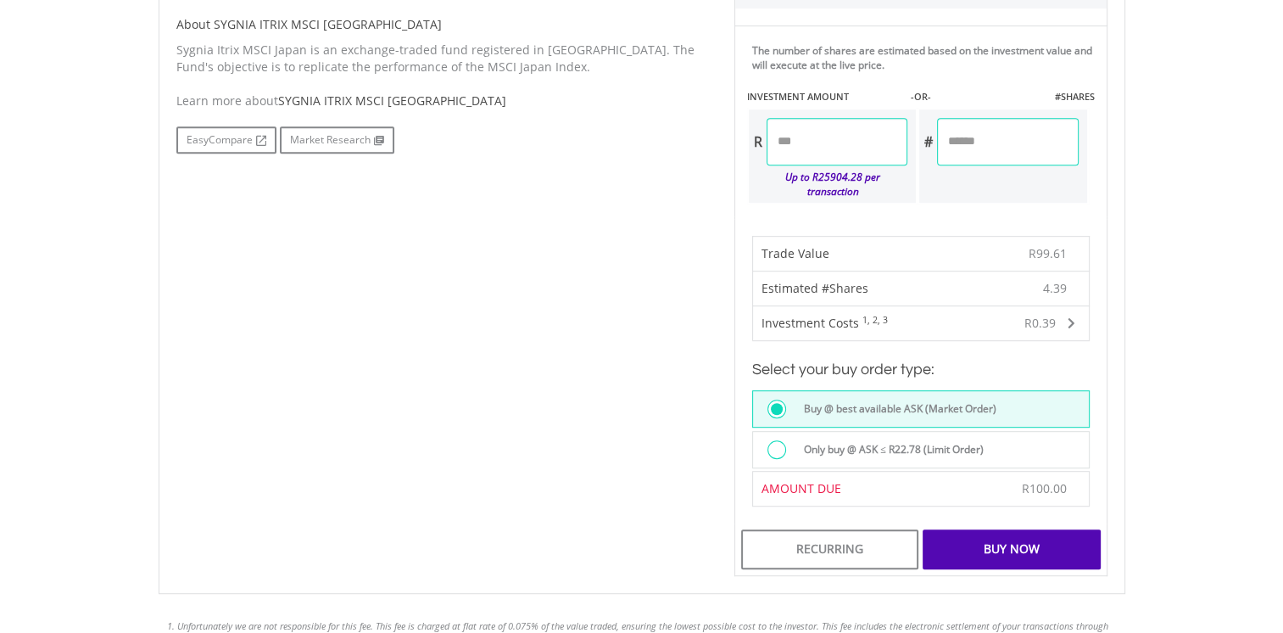
click at [777, 440] on div at bounding box center [777, 449] width 19 height 19
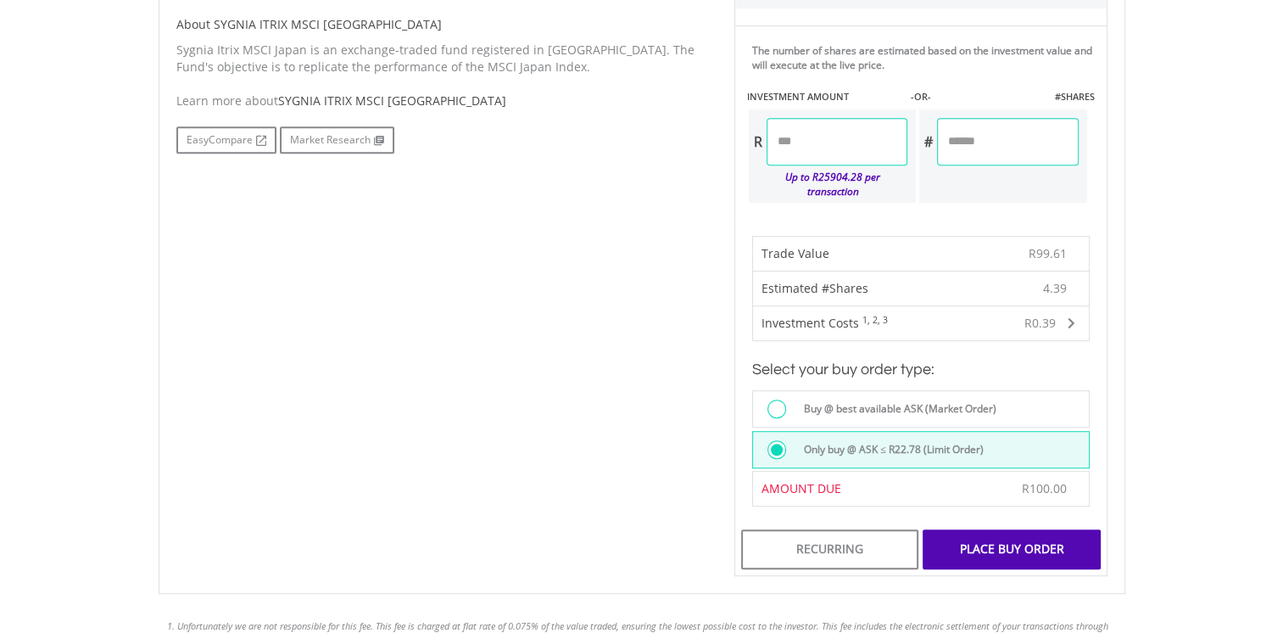
click at [1006, 529] on div "Place Buy Order" at bounding box center [1011, 548] width 177 height 39
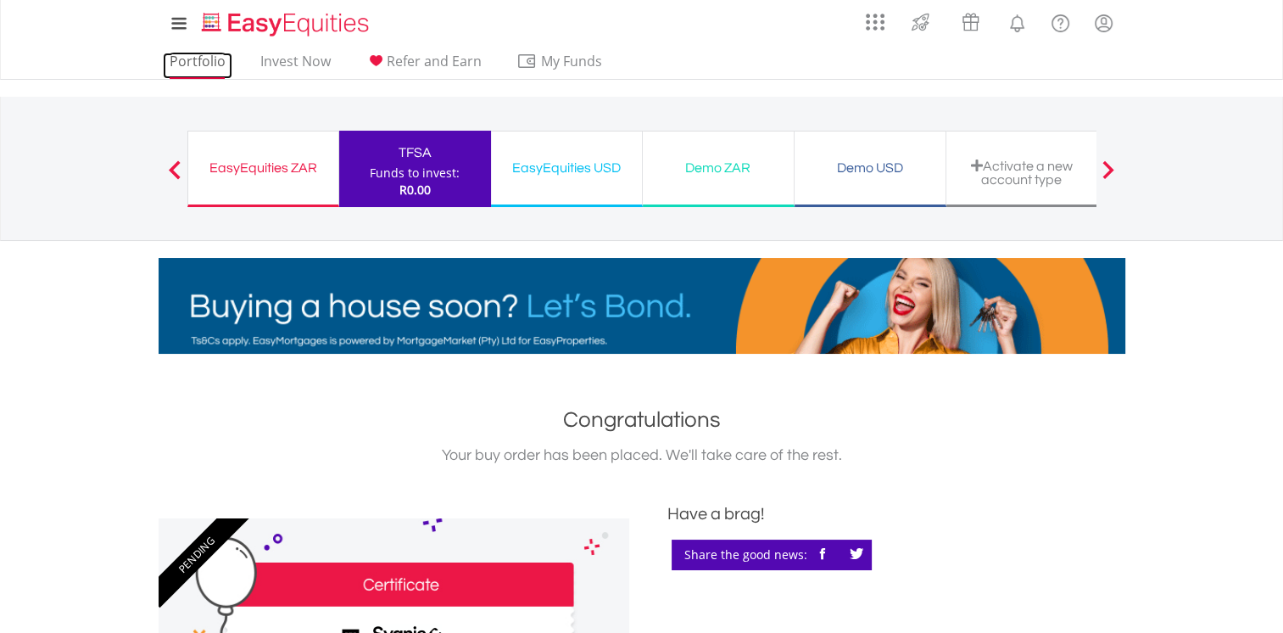
click at [193, 58] on link "Portfolio" at bounding box center [198, 66] width 70 height 26
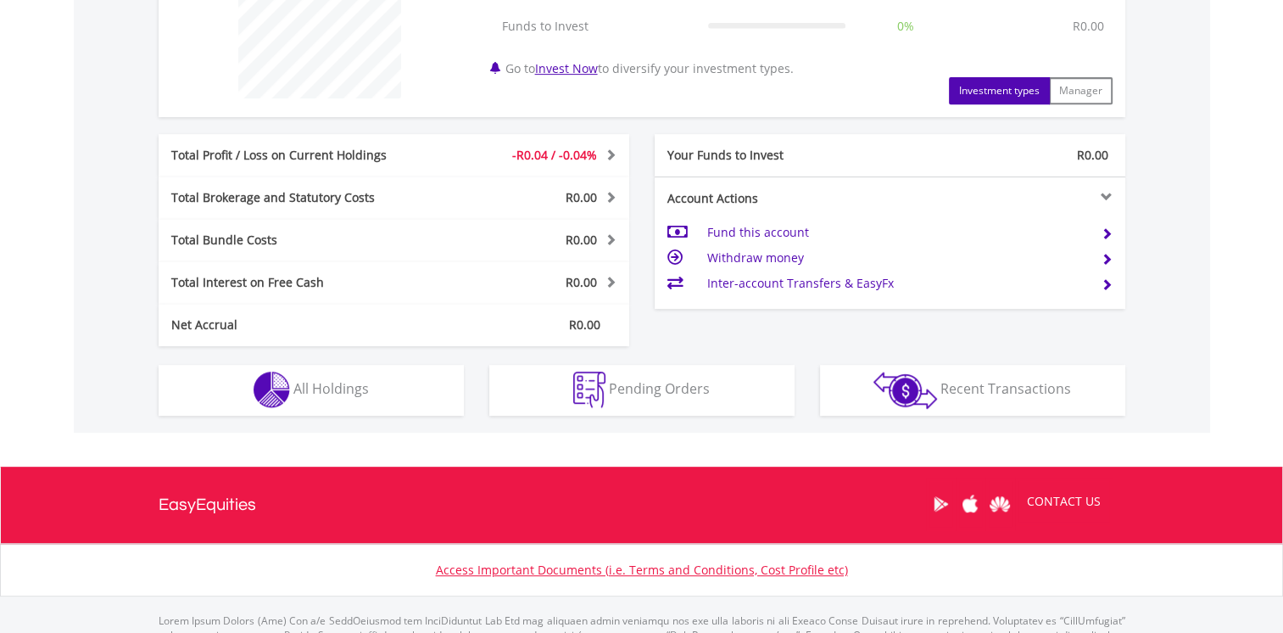
scroll to position [763, 0]
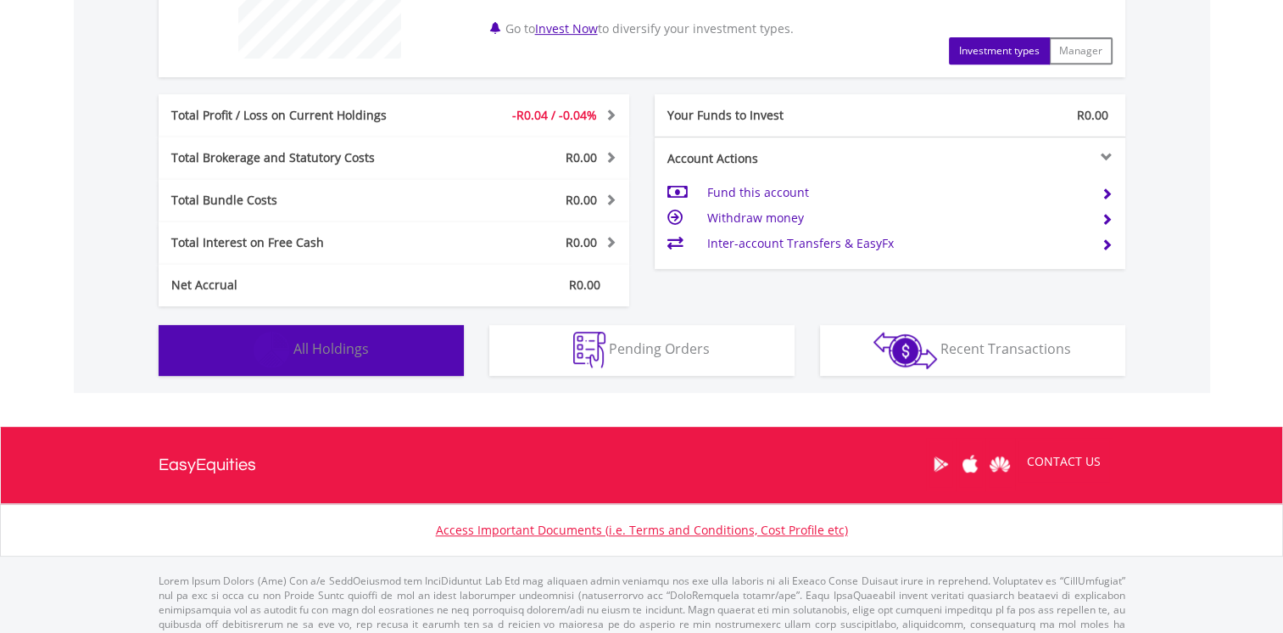
click at [330, 348] on span "All Holdings" at bounding box center [330, 348] width 75 height 19
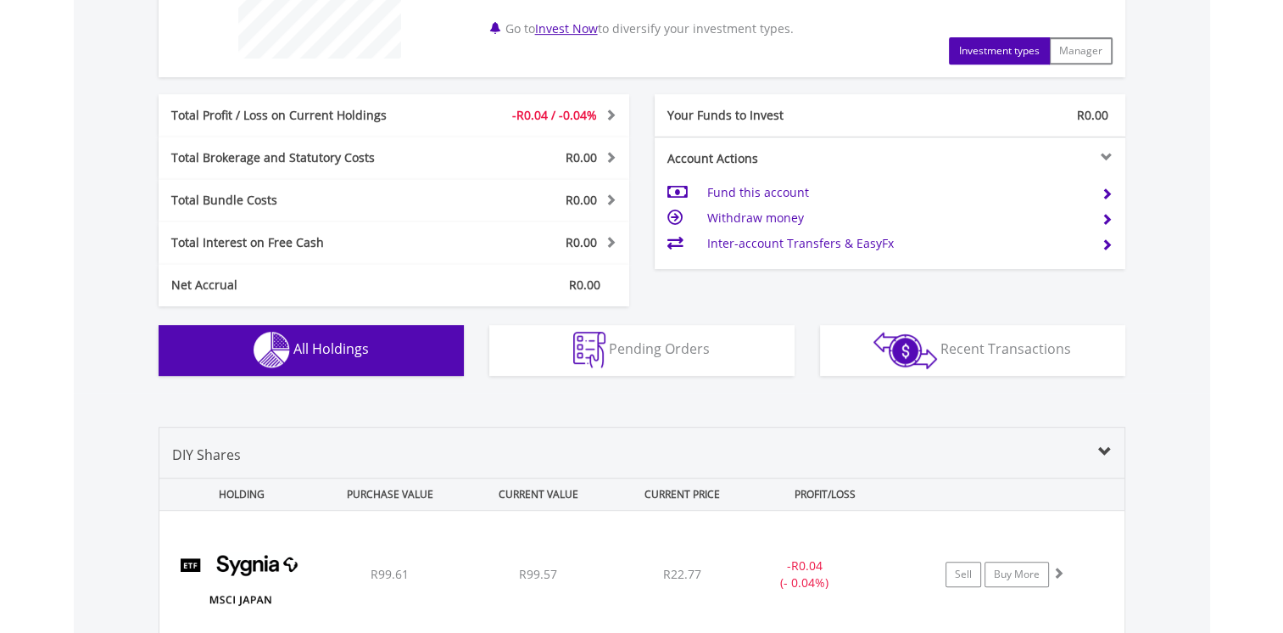
scroll to position [1039, 0]
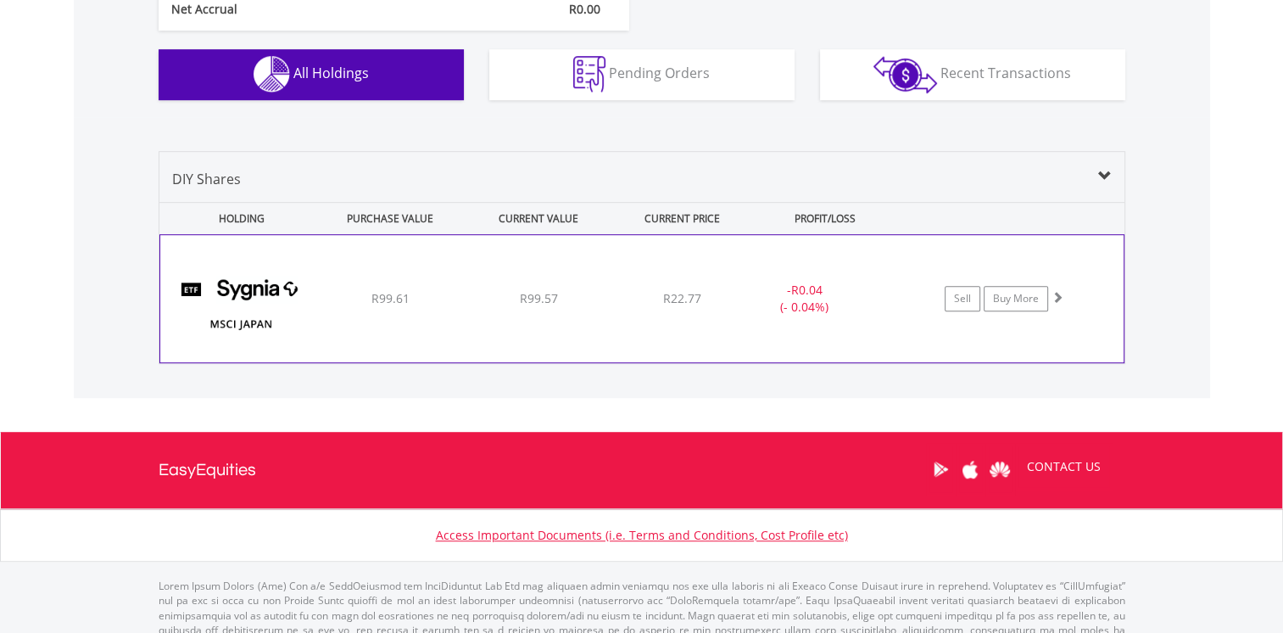
click at [221, 282] on img at bounding box center [242, 307] width 146 height 102
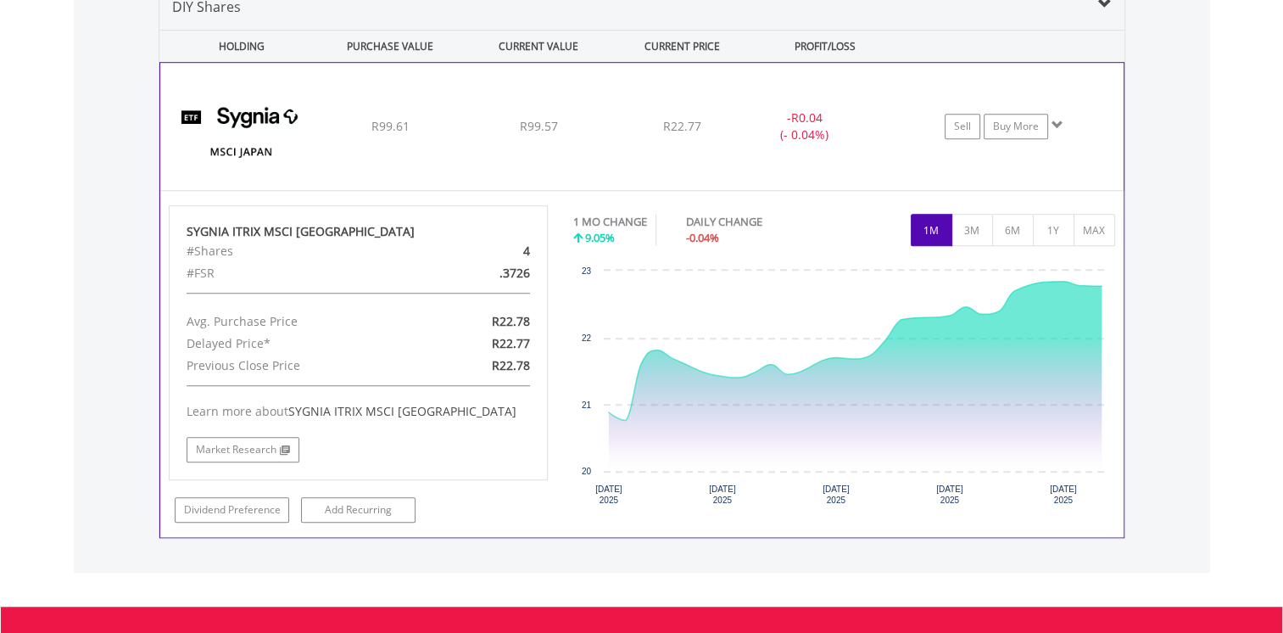
scroll to position [1209, 0]
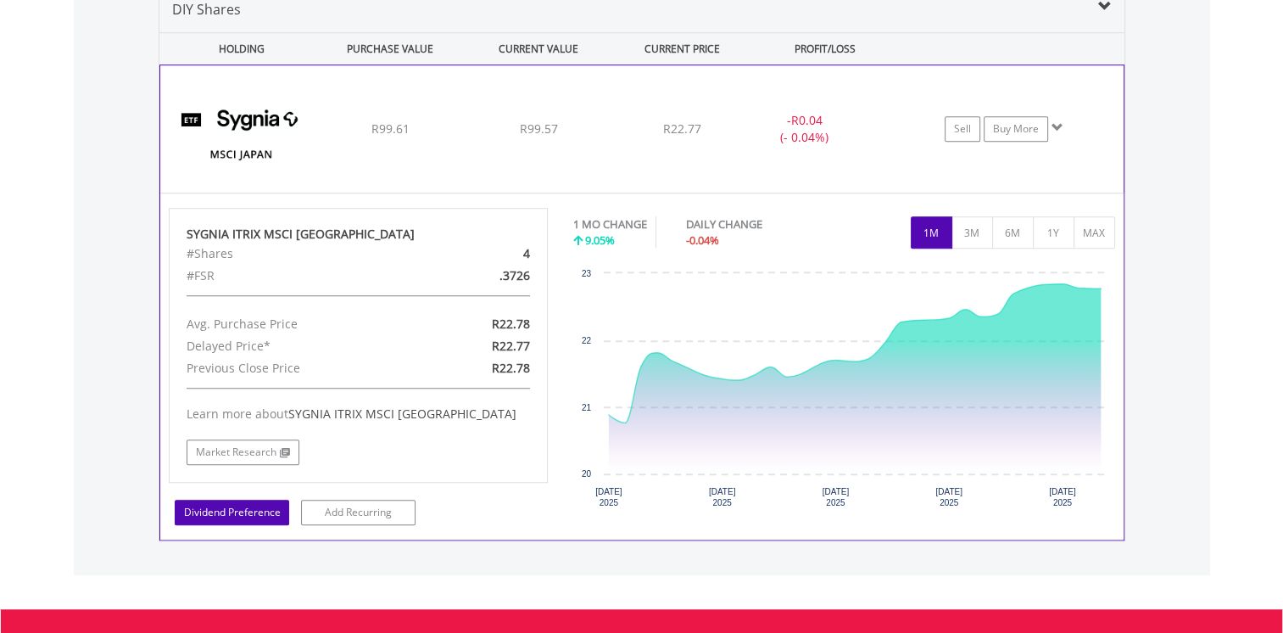
click at [224, 507] on link "Dividend Preference" at bounding box center [232, 512] width 115 height 25
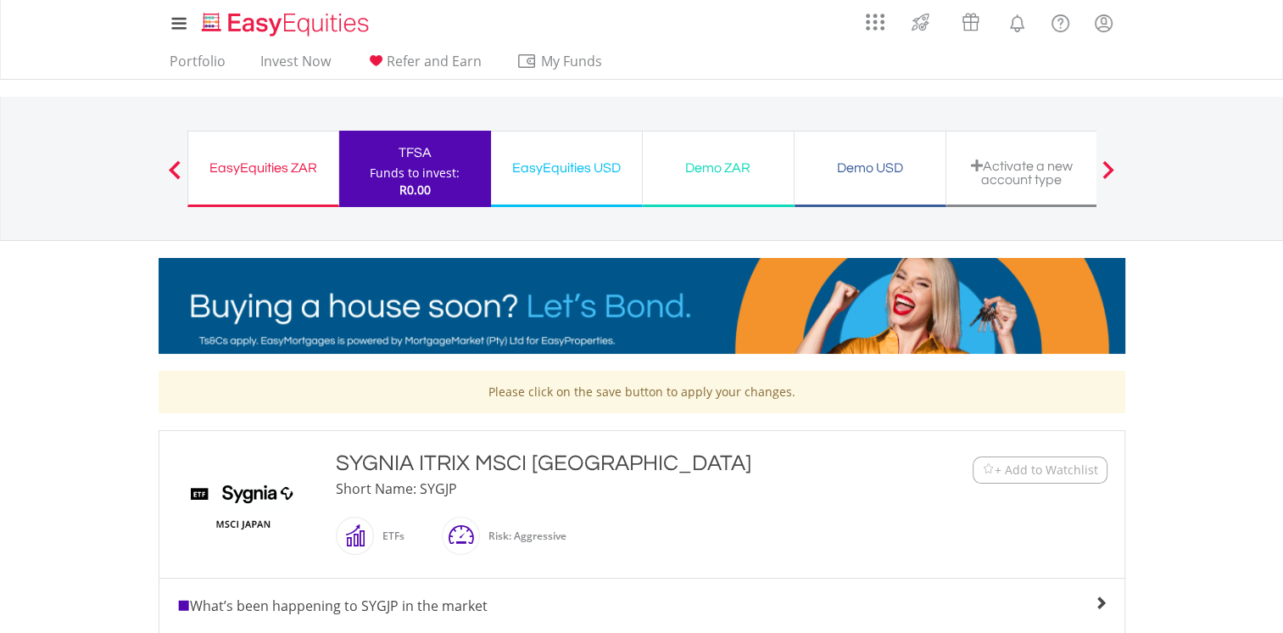
click at [984, 469] on img at bounding box center [988, 469] width 13 height 13
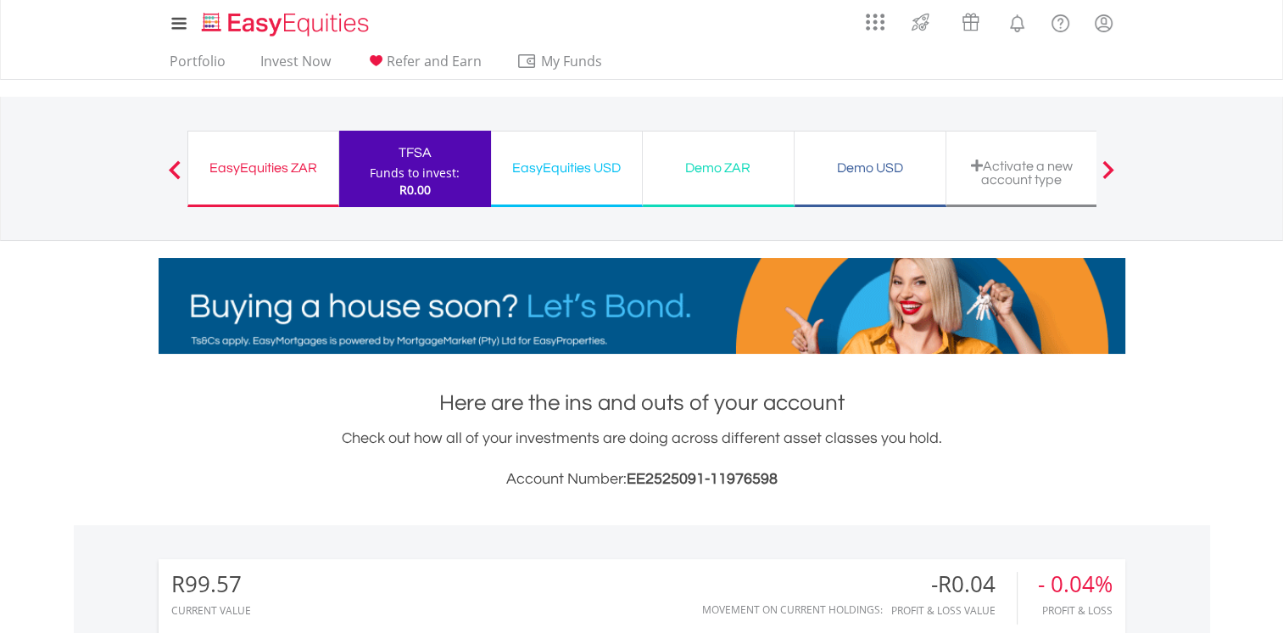
click at [275, 165] on div "EasyEquities ZAR" at bounding box center [263, 168] width 130 height 24
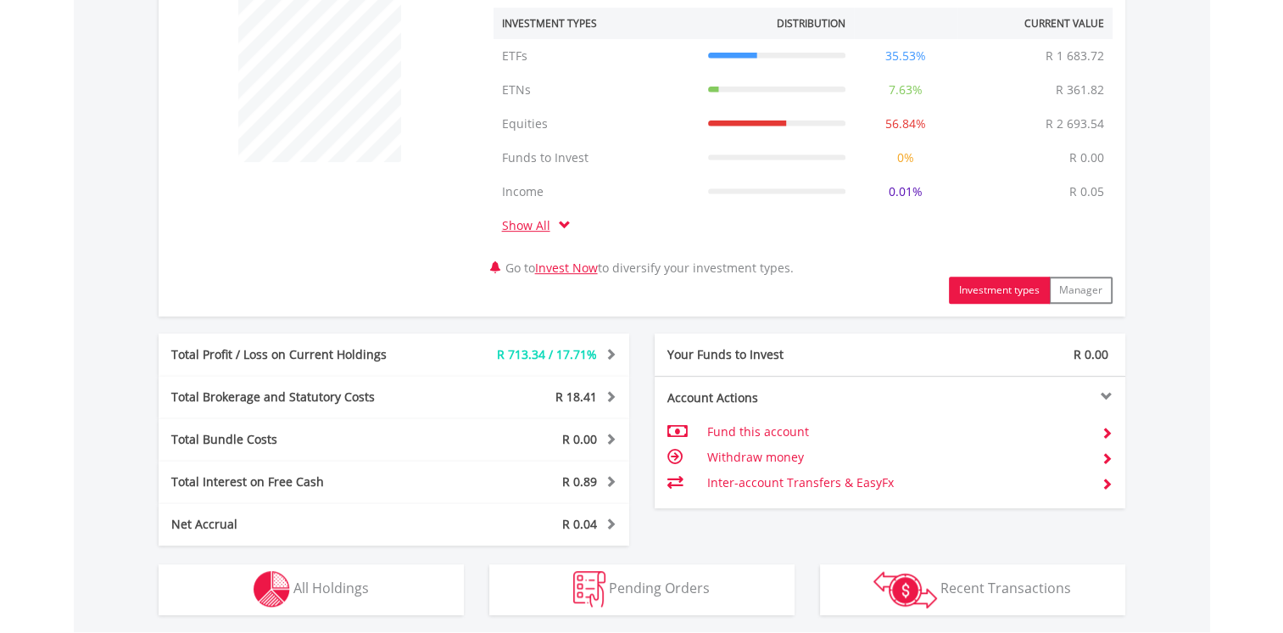
scroll to position [679, 0]
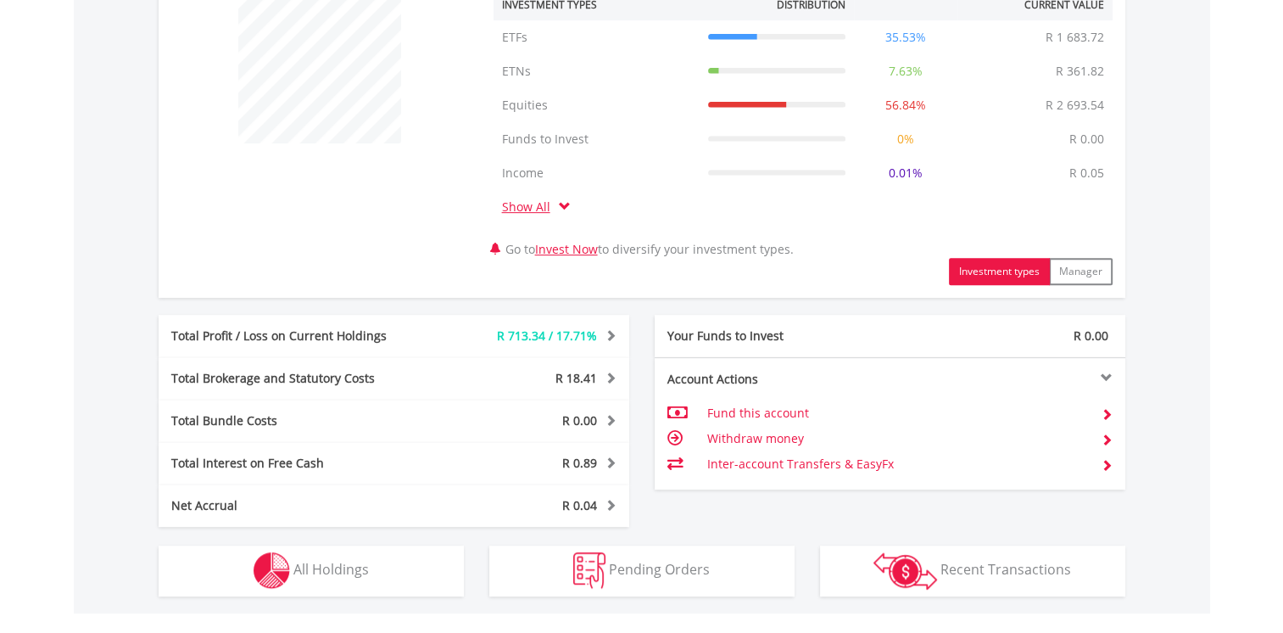
click at [609, 332] on span at bounding box center [608, 335] width 16 height 12
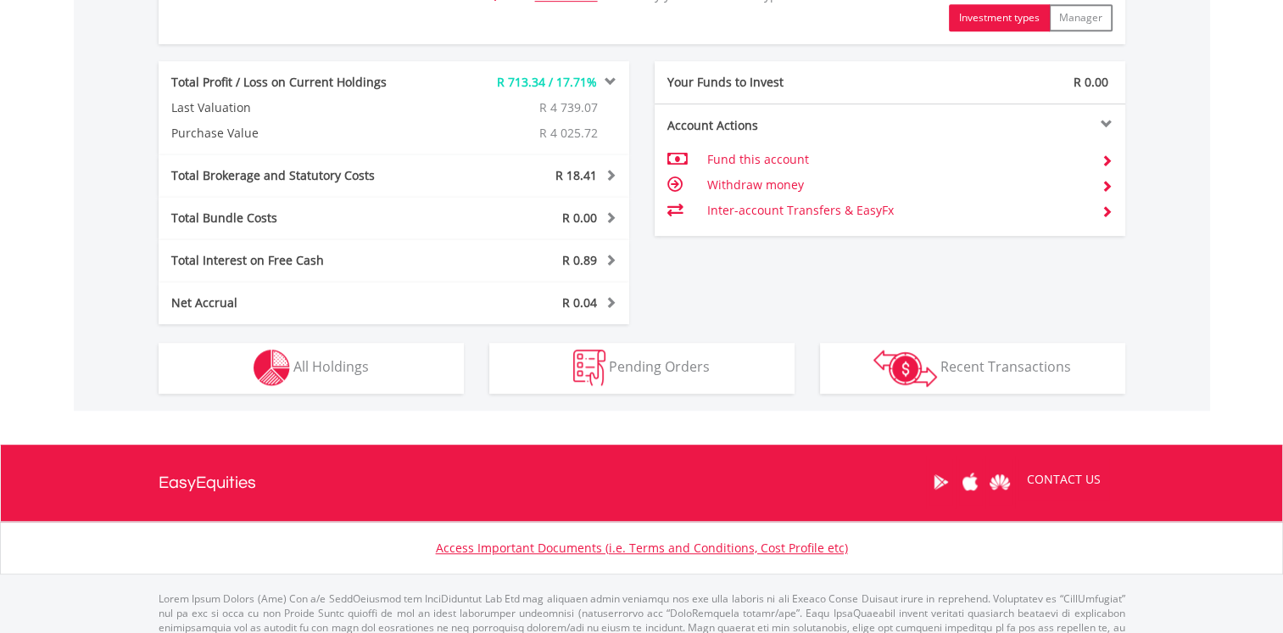
scroll to position [933, 0]
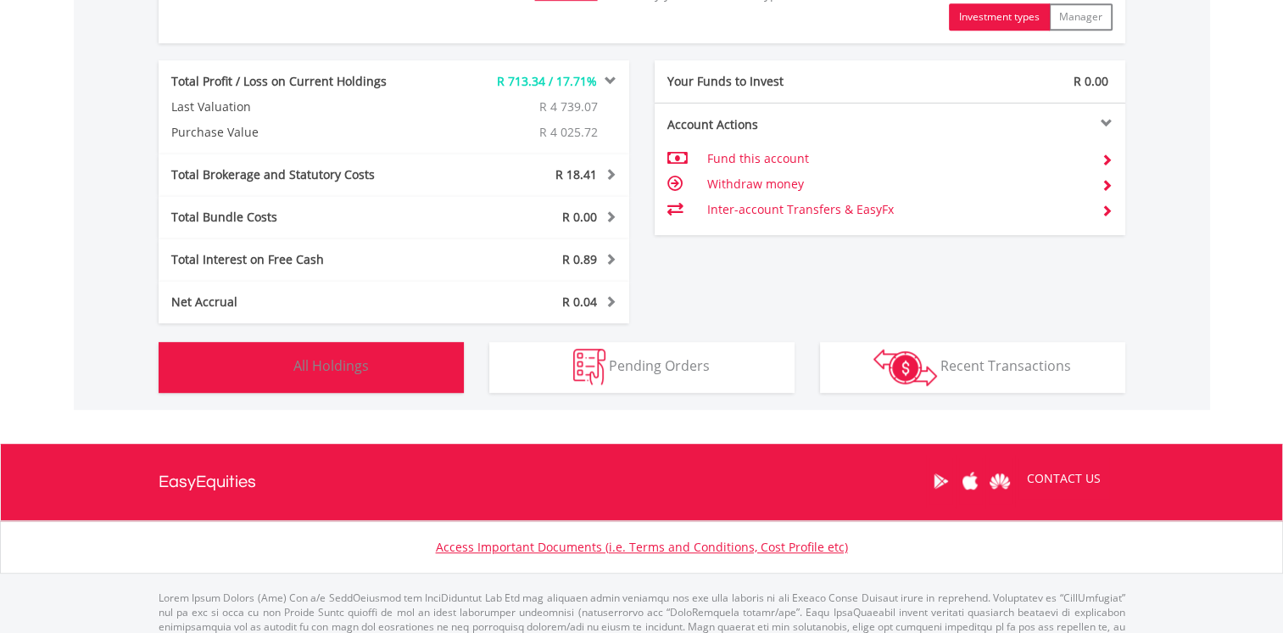
click at [336, 358] on span "All Holdings" at bounding box center [330, 365] width 75 height 19
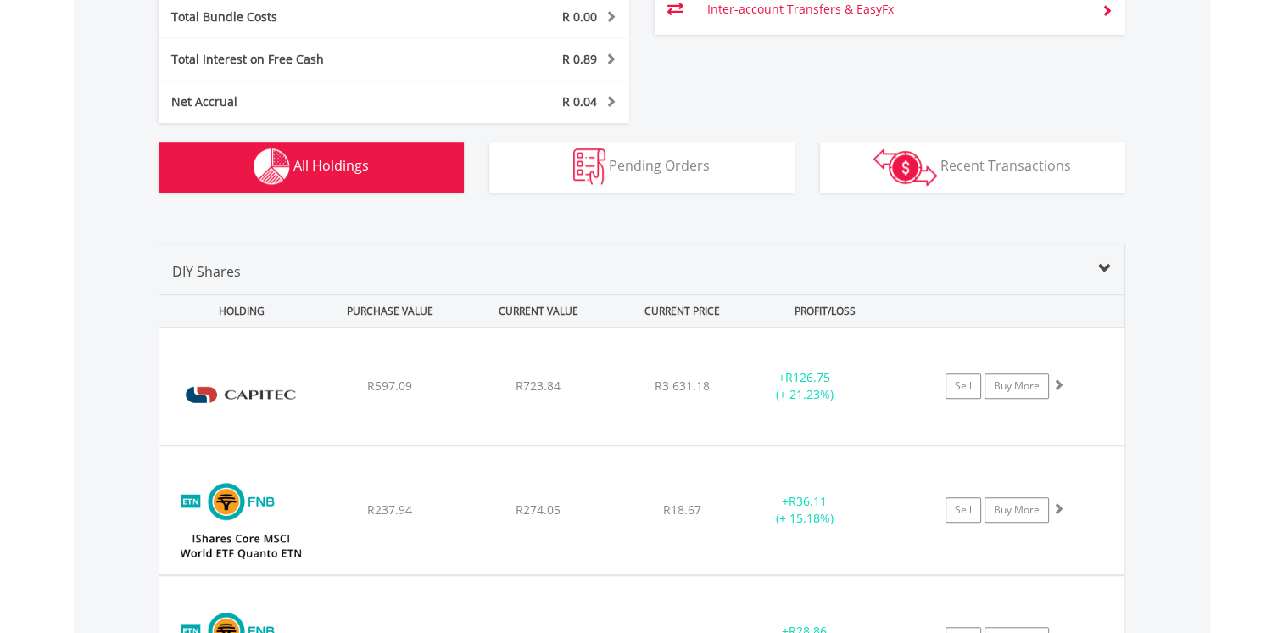
scroll to position [1048, 0]
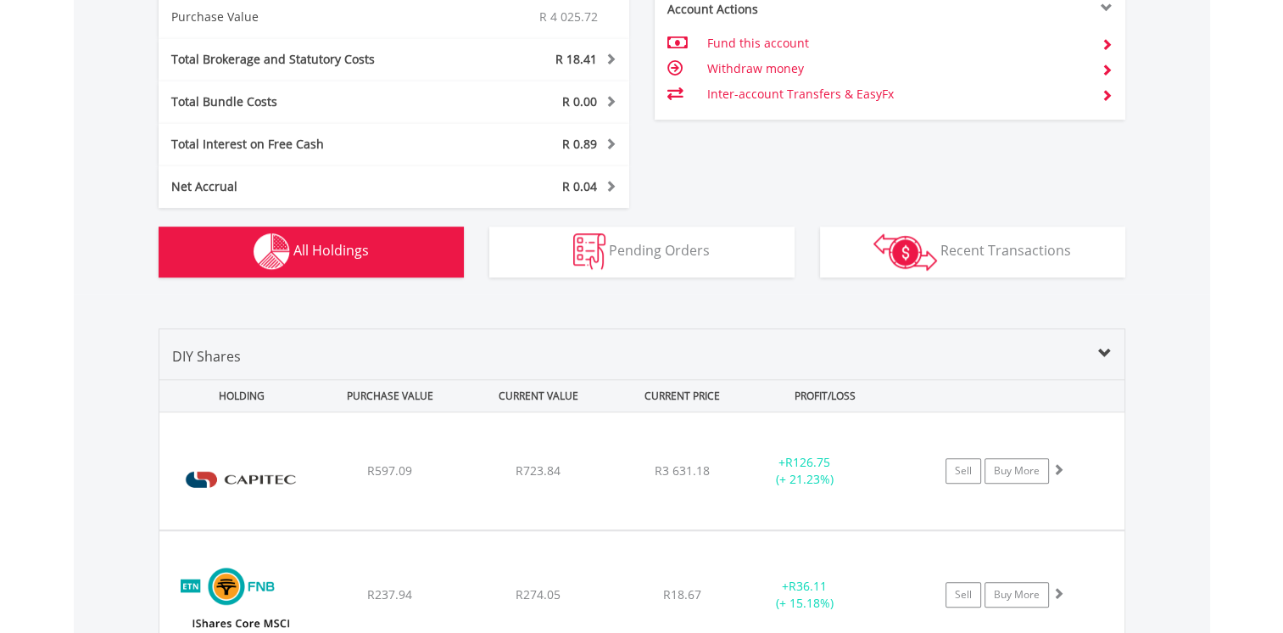
click at [1101, 355] on span at bounding box center [1105, 354] width 14 height 14
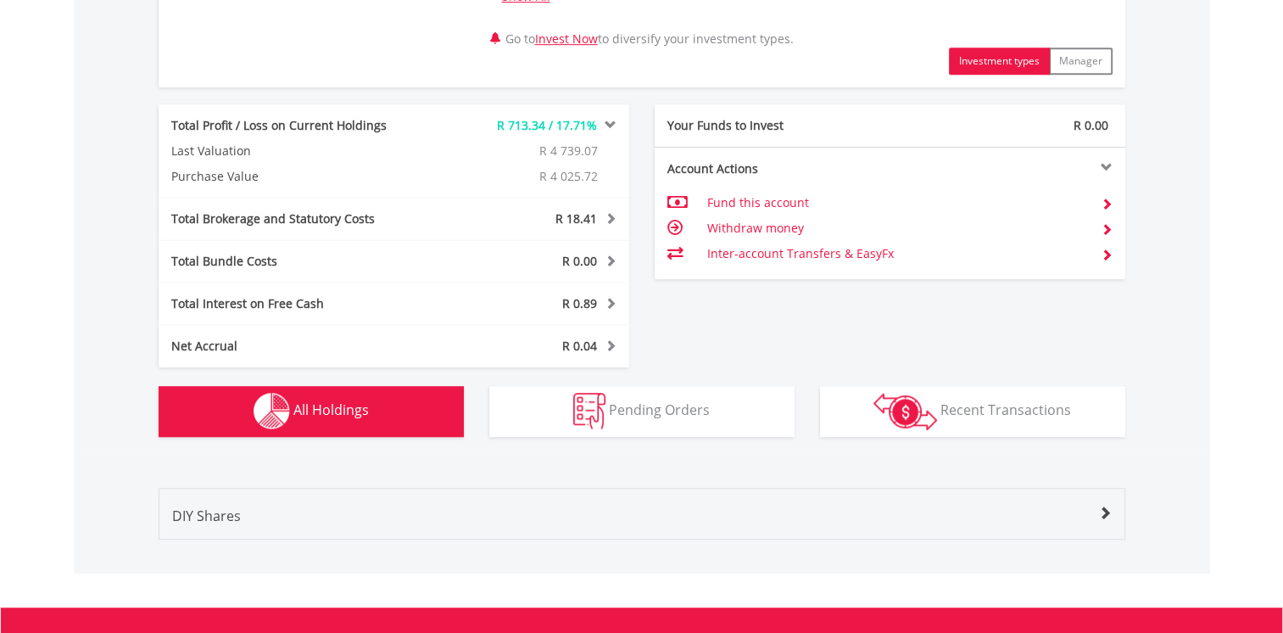
scroll to position [794, 0]
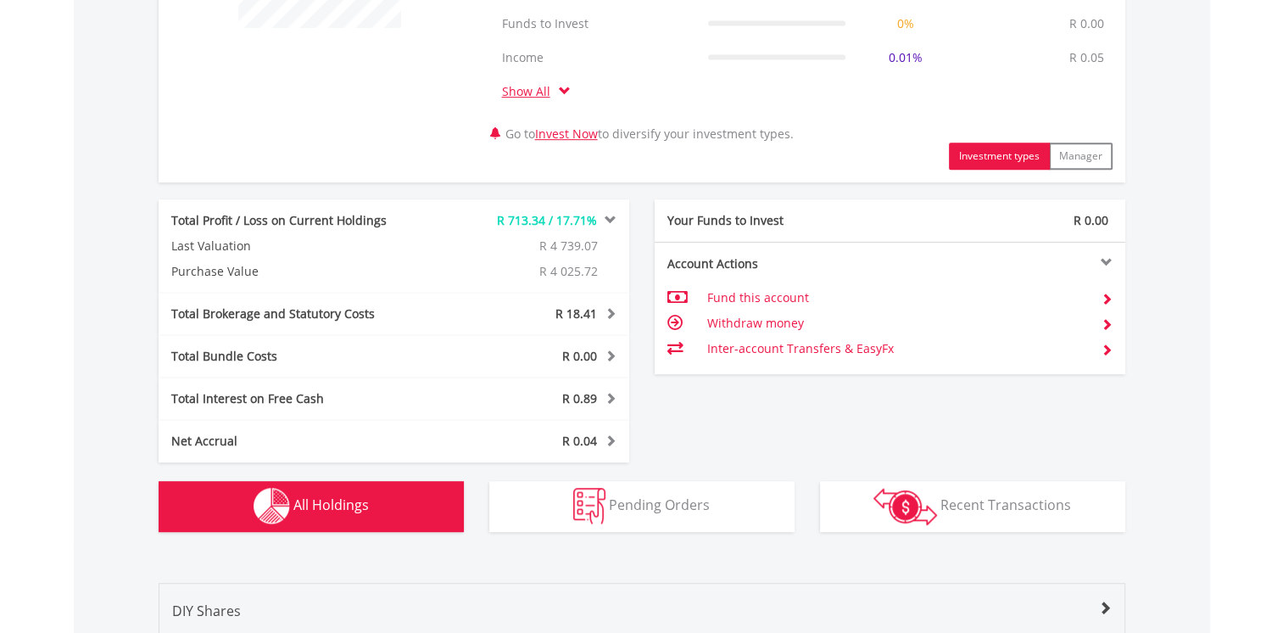
click at [246, 220] on div "Total Profit / Loss on Current Holdings" at bounding box center [296, 220] width 275 height 17
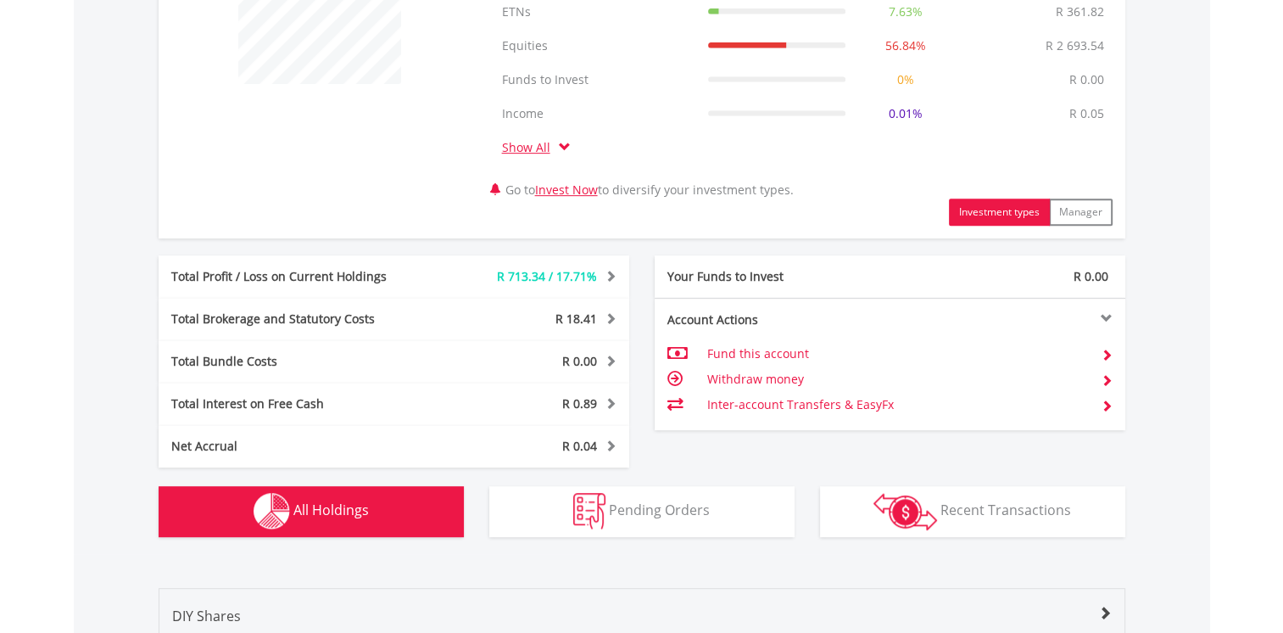
scroll to position [709, 0]
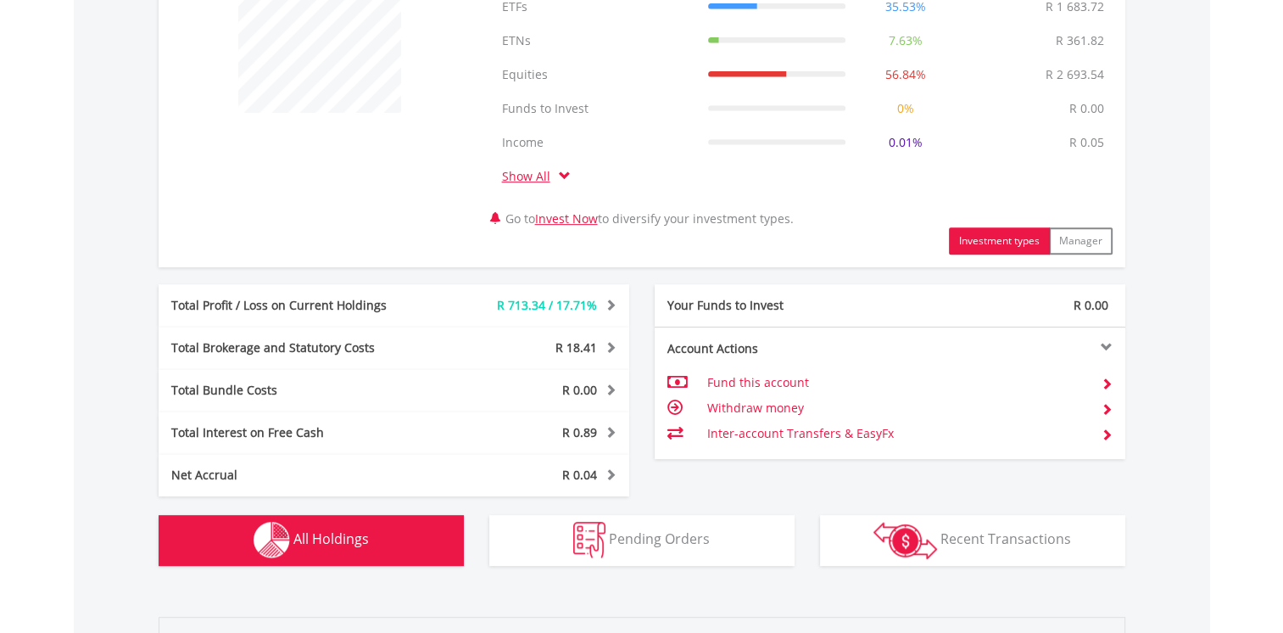
click at [566, 175] on span at bounding box center [565, 176] width 12 height 12
click at [525, 176] on link "Show All" at bounding box center [530, 176] width 57 height 16
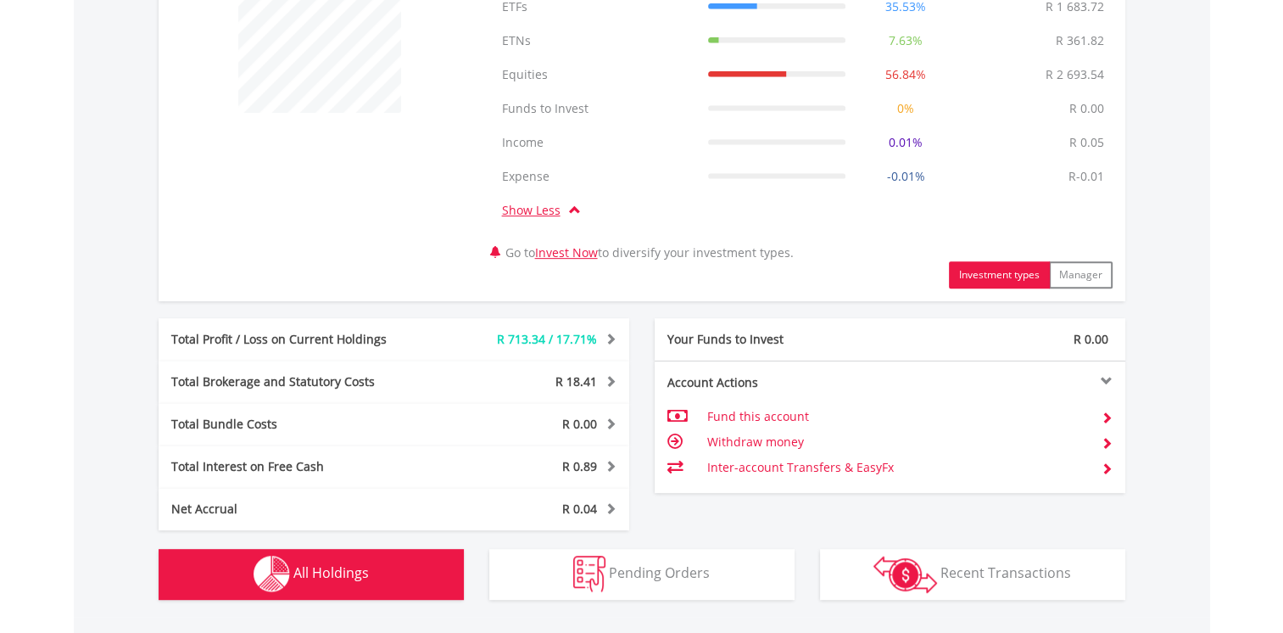
click at [546, 209] on link "Show Less" at bounding box center [535, 210] width 67 height 16
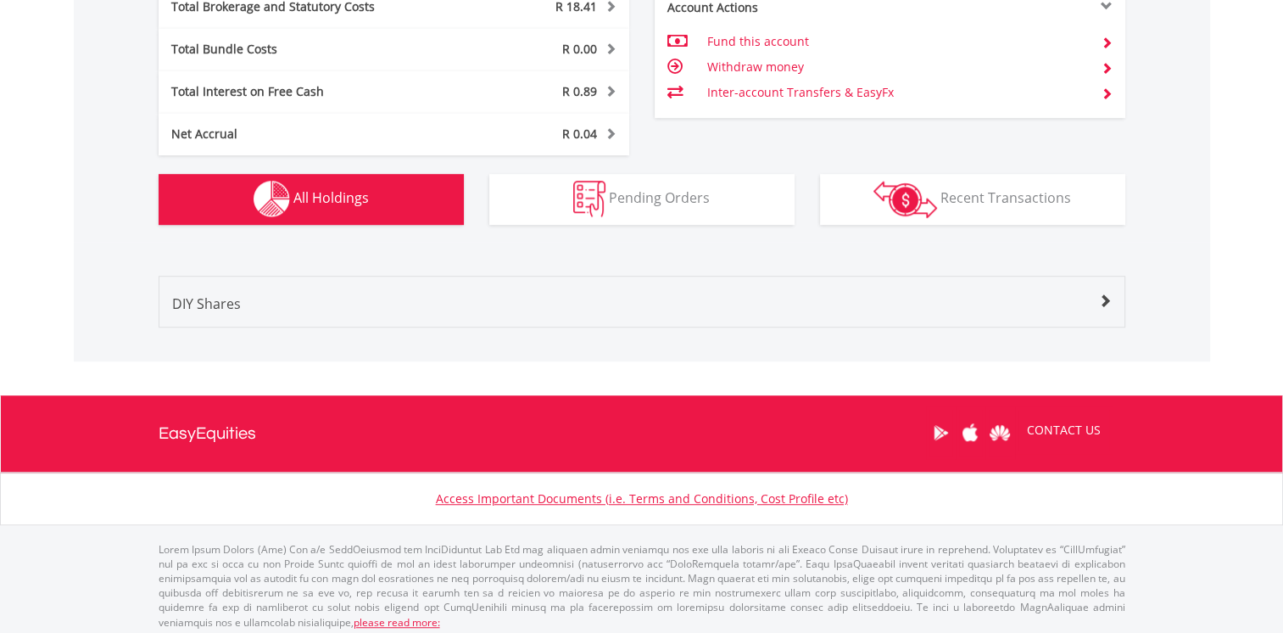
scroll to position [1055, 0]
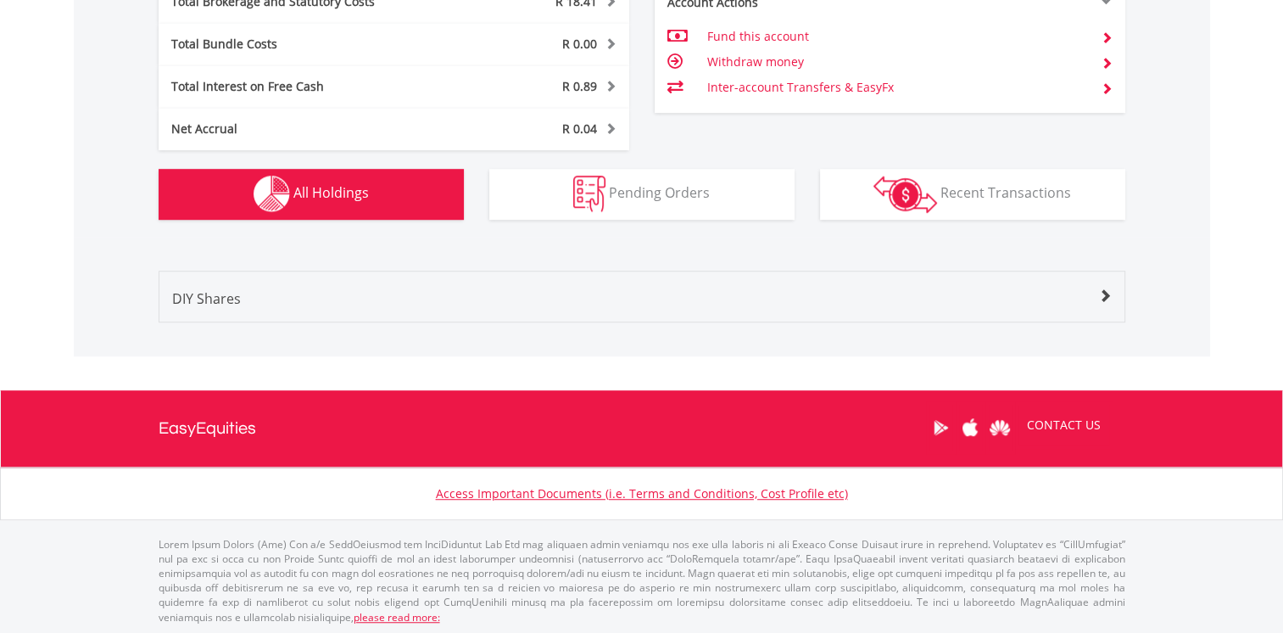
click at [1107, 293] on span at bounding box center [1105, 296] width 14 height 14
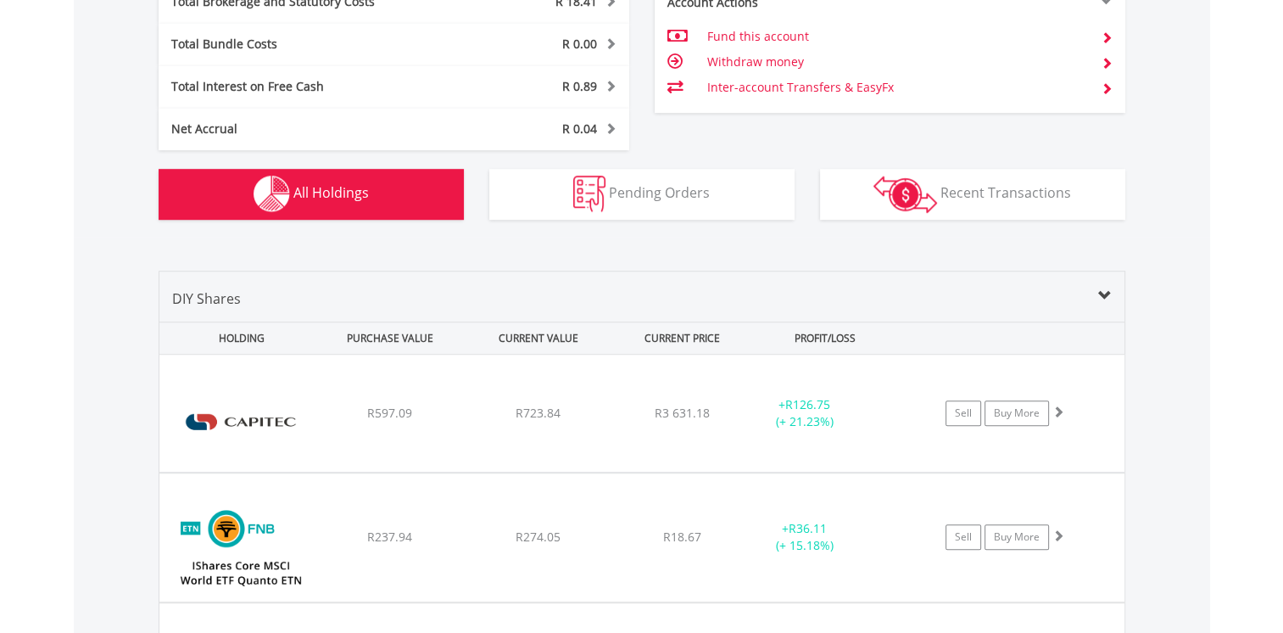
click at [1102, 293] on span at bounding box center [1105, 296] width 14 height 14
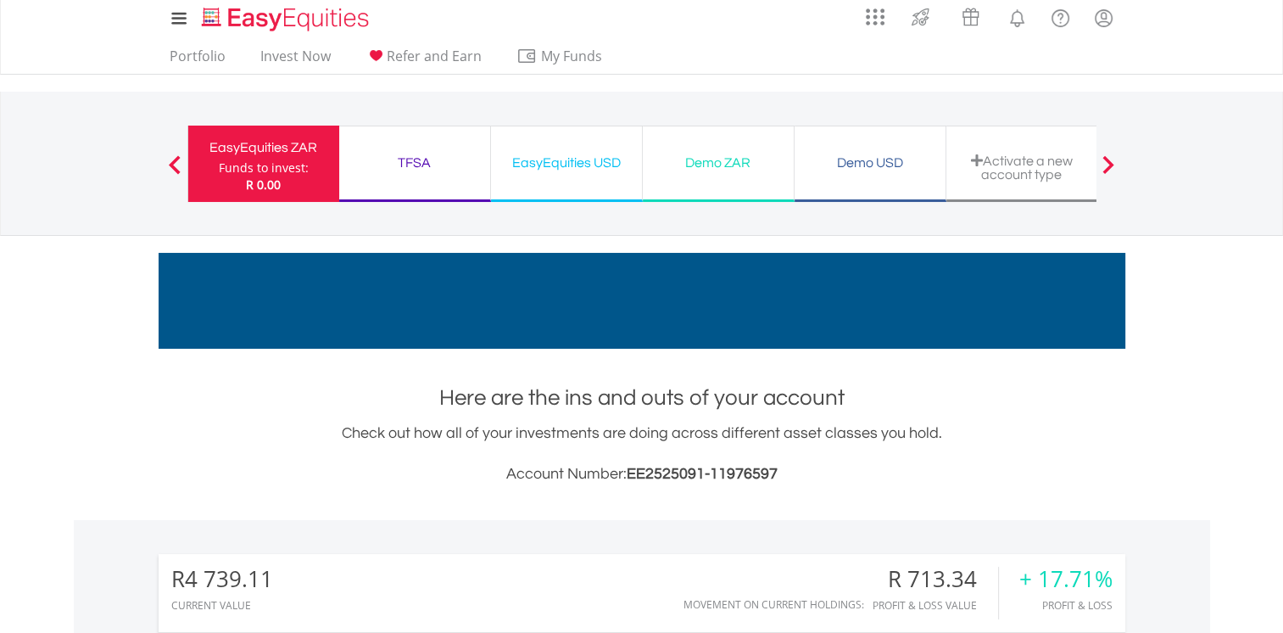
scroll to position [0, 0]
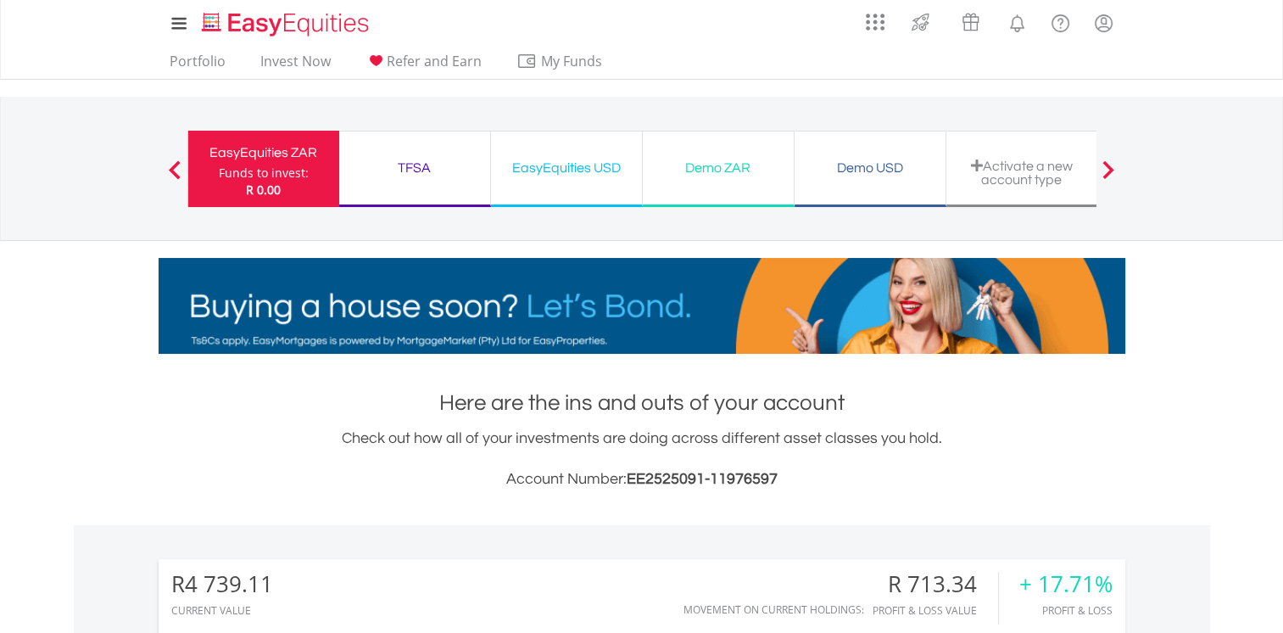
click at [584, 166] on div "EasyEquities USD" at bounding box center [566, 168] width 131 height 24
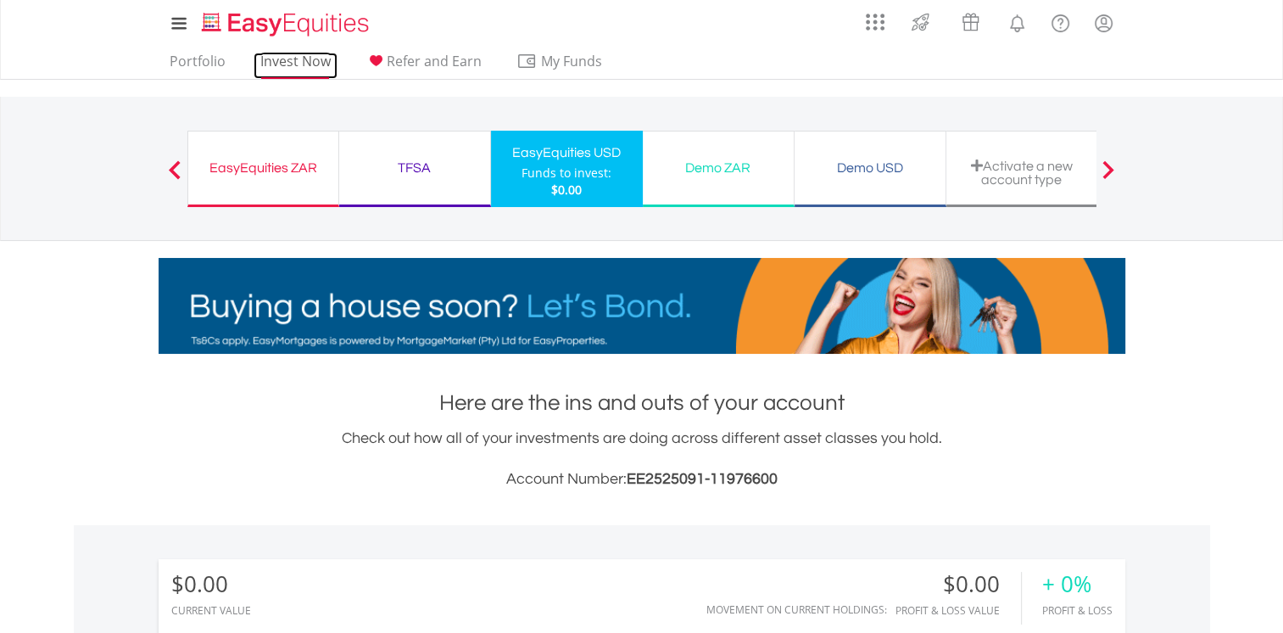
click at [289, 64] on link "Invest Now" at bounding box center [296, 66] width 84 height 26
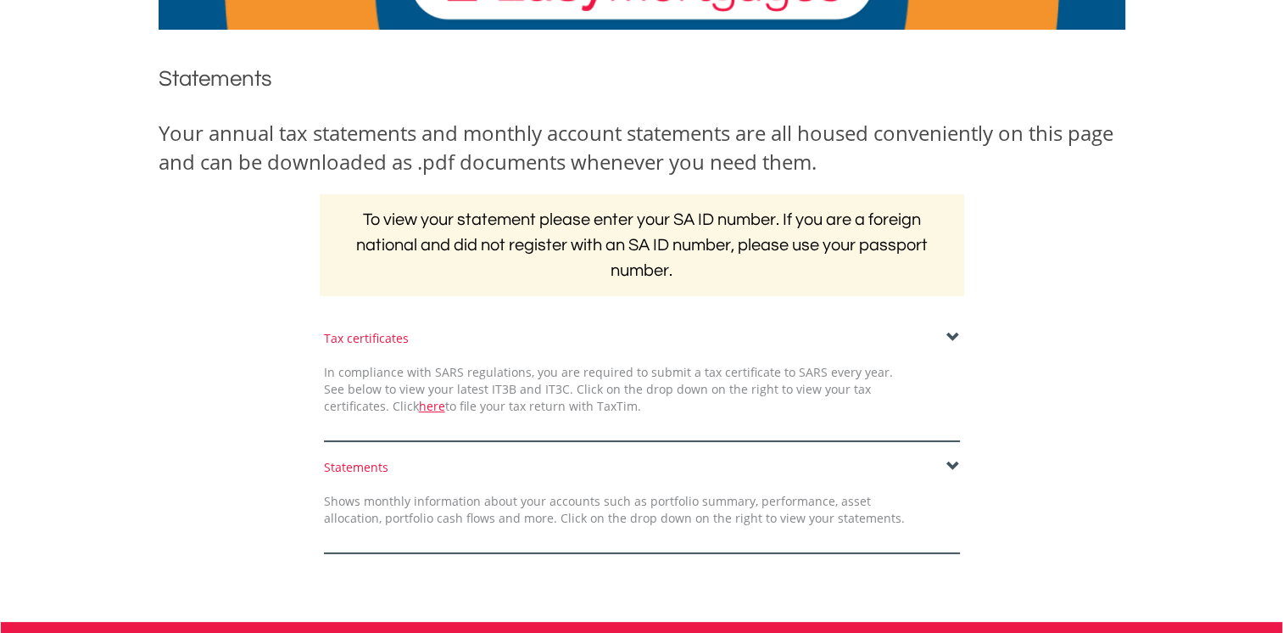
scroll to position [170, 0]
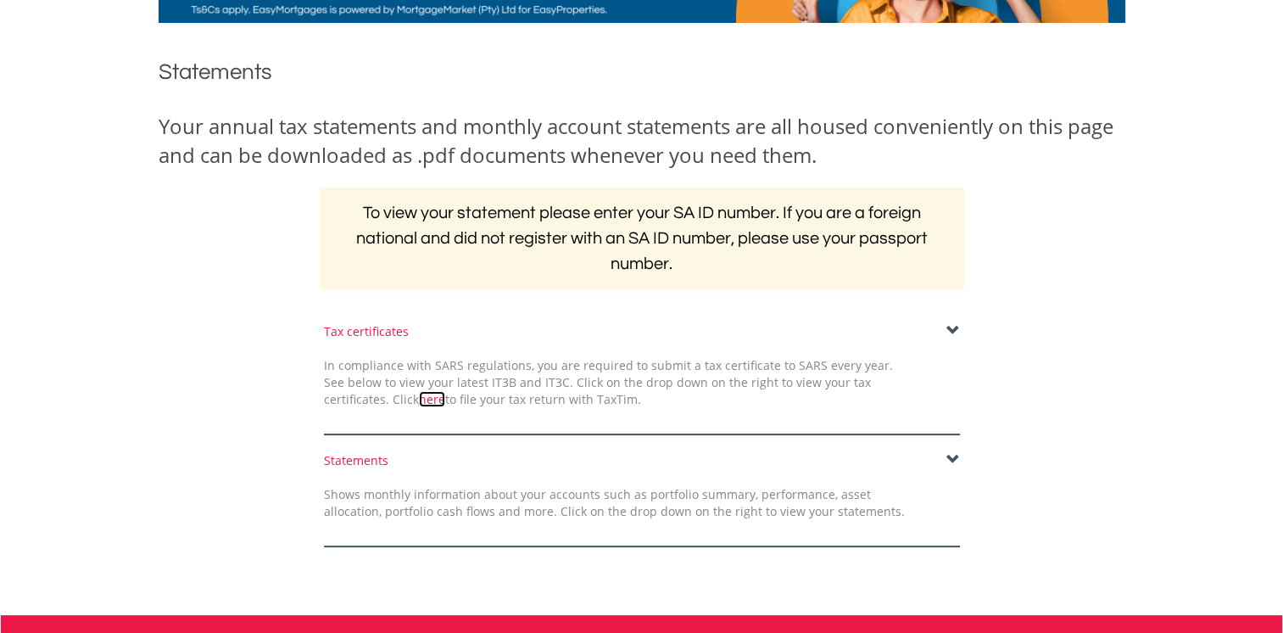
click at [419, 399] on link "here" at bounding box center [432, 399] width 26 height 16
click at [954, 329] on span at bounding box center [954, 331] width 14 height 14
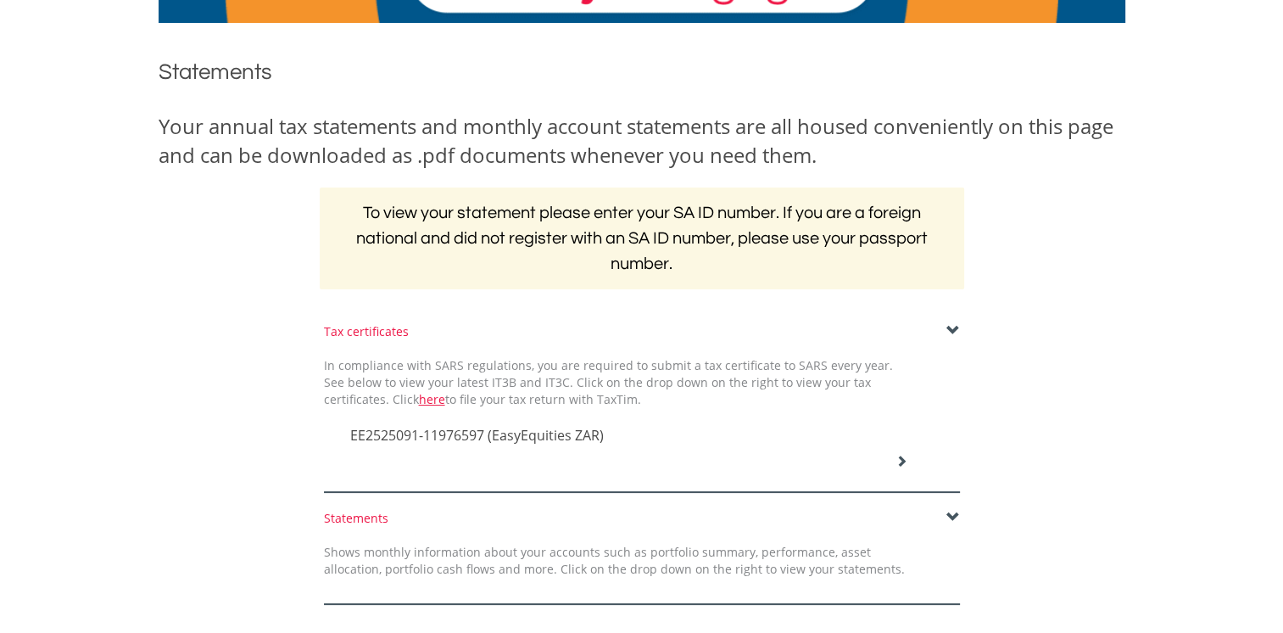
click at [570, 436] on span "EE2525091-11976597 (EasyEquities ZAR)" at bounding box center [477, 435] width 254 height 19
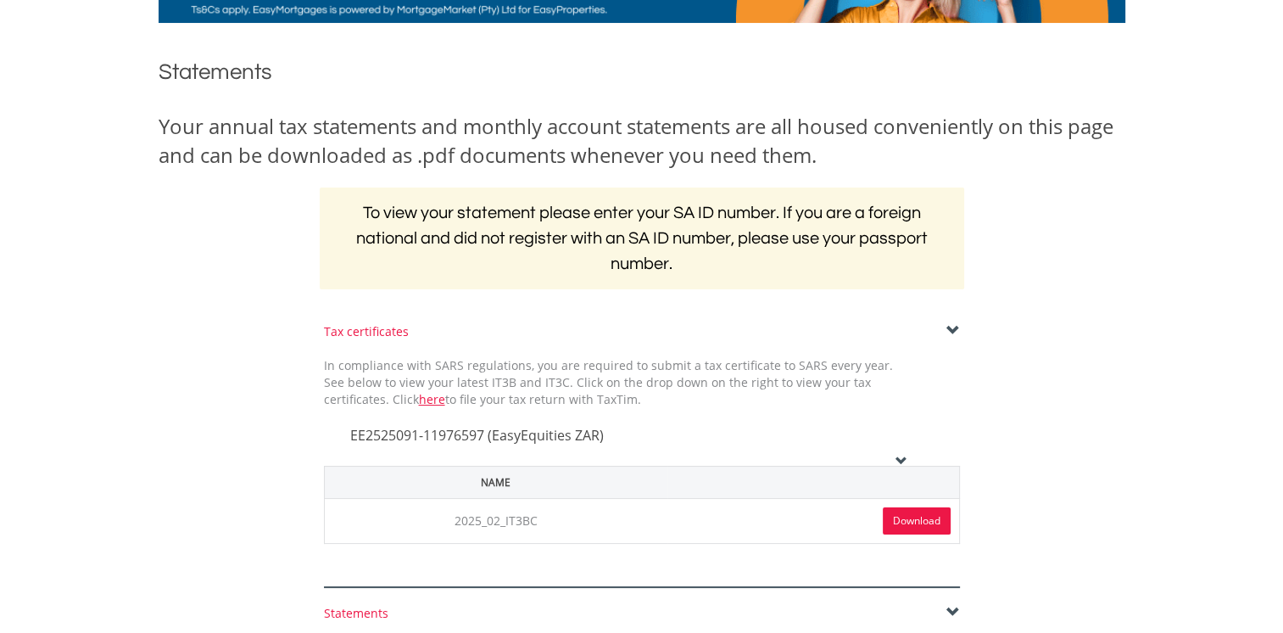
click at [914, 516] on link "Download" at bounding box center [917, 520] width 68 height 27
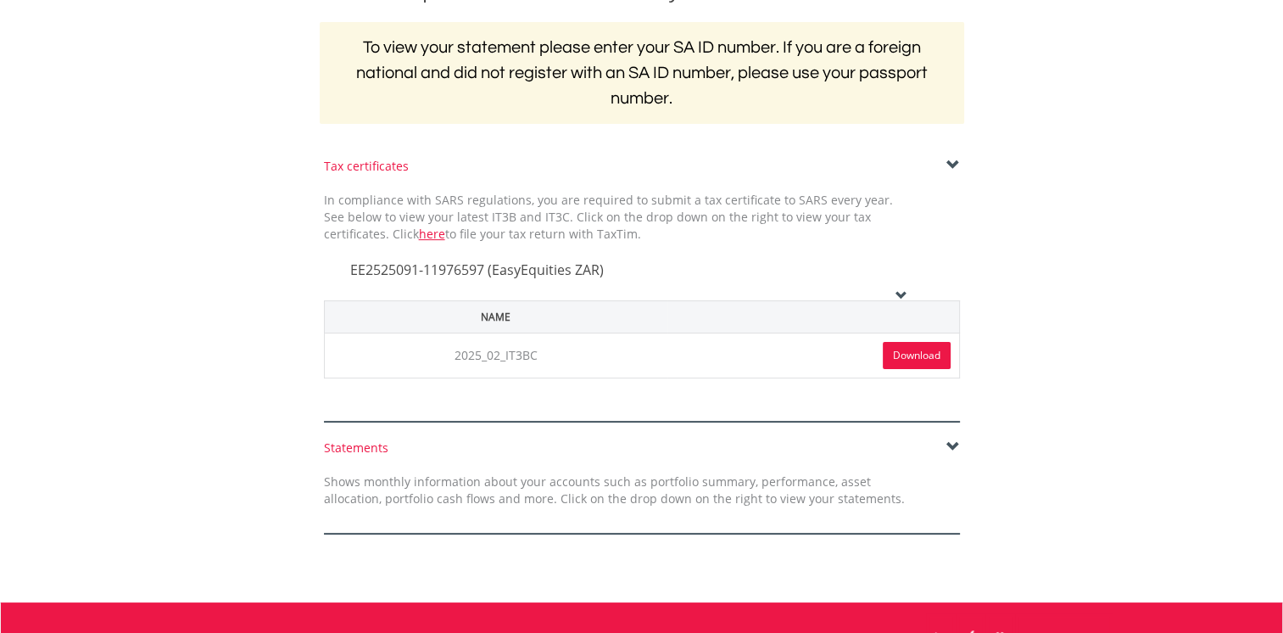
scroll to position [339, 0]
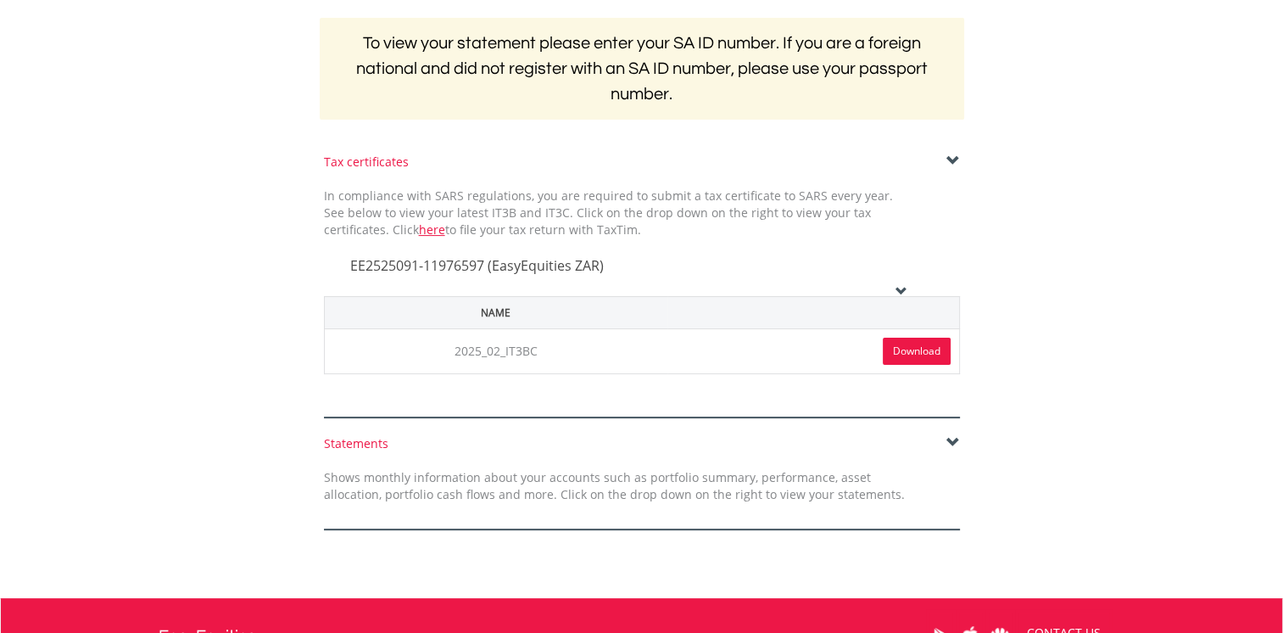
click at [952, 436] on span at bounding box center [954, 443] width 14 height 14
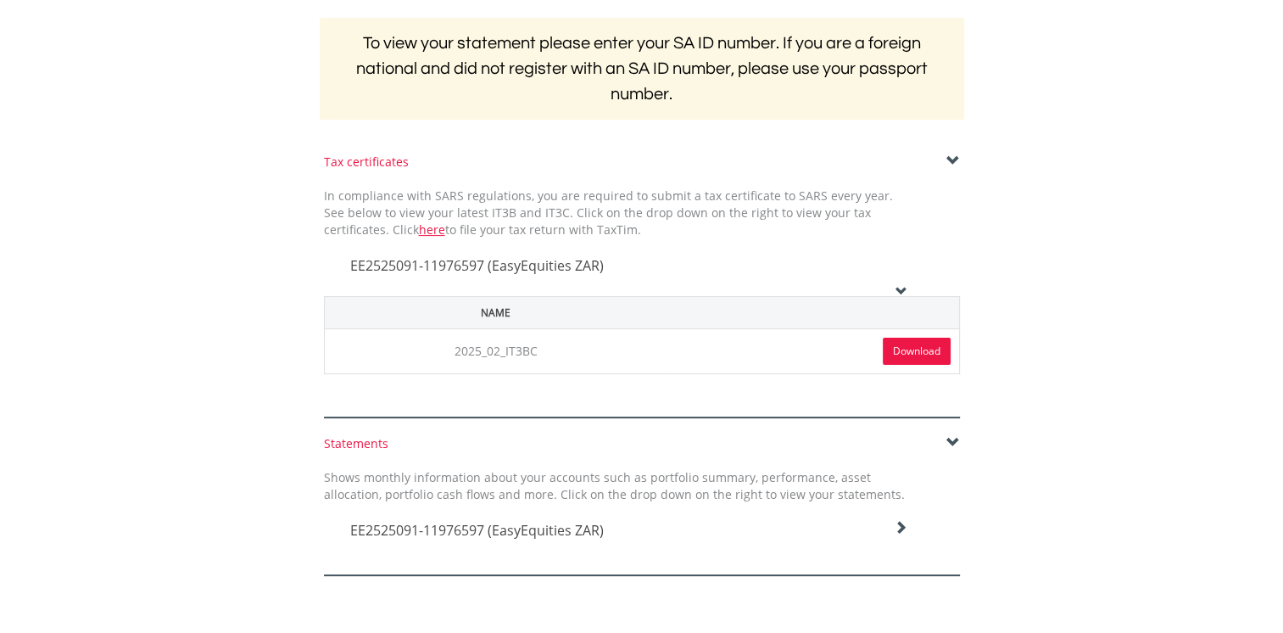
click at [550, 533] on span "EE2525091-11976597 (EasyEquities ZAR)" at bounding box center [477, 530] width 254 height 19
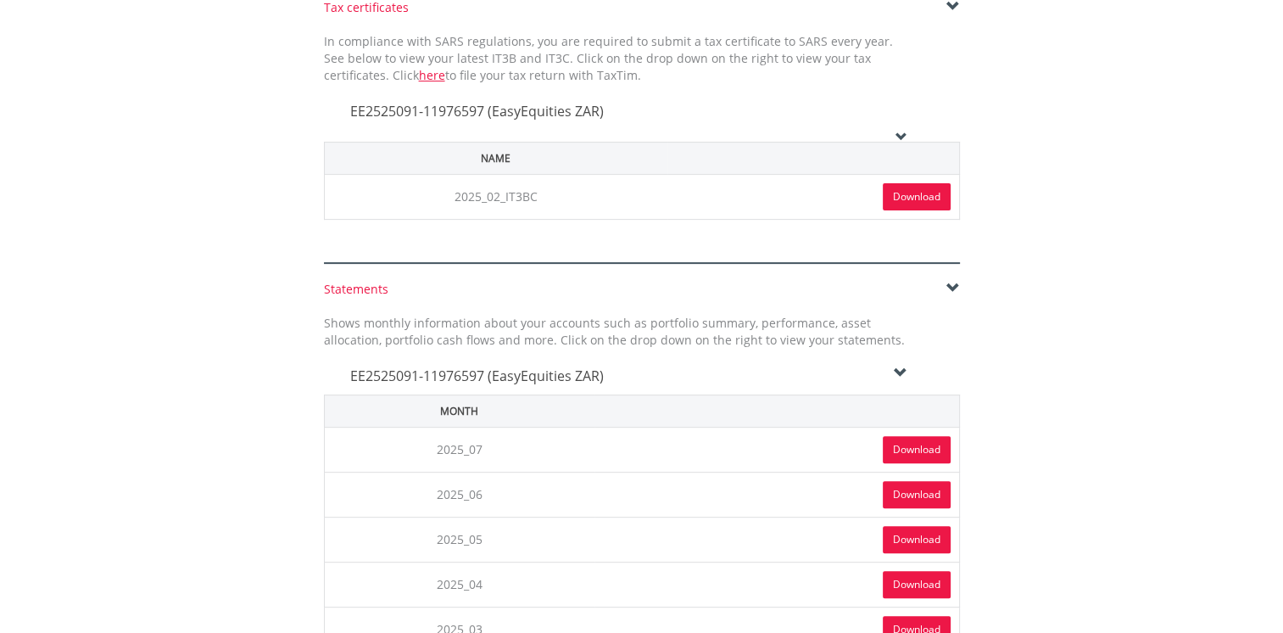
scroll to position [509, 0]
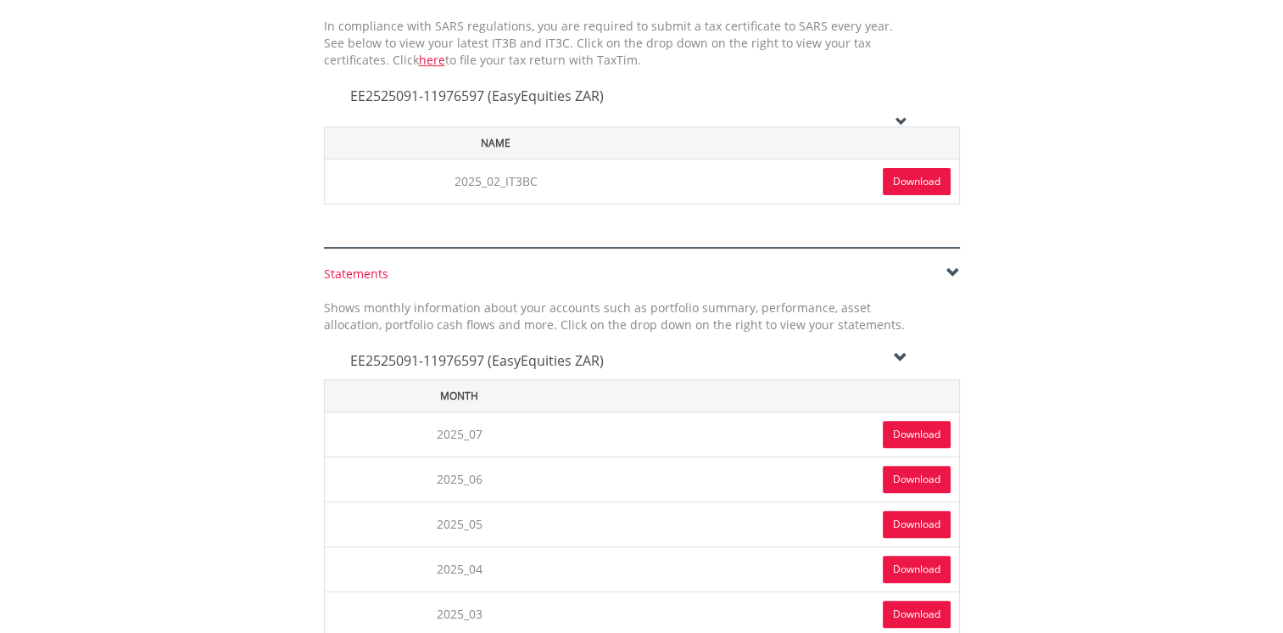
click at [917, 434] on link "Download" at bounding box center [917, 434] width 68 height 27
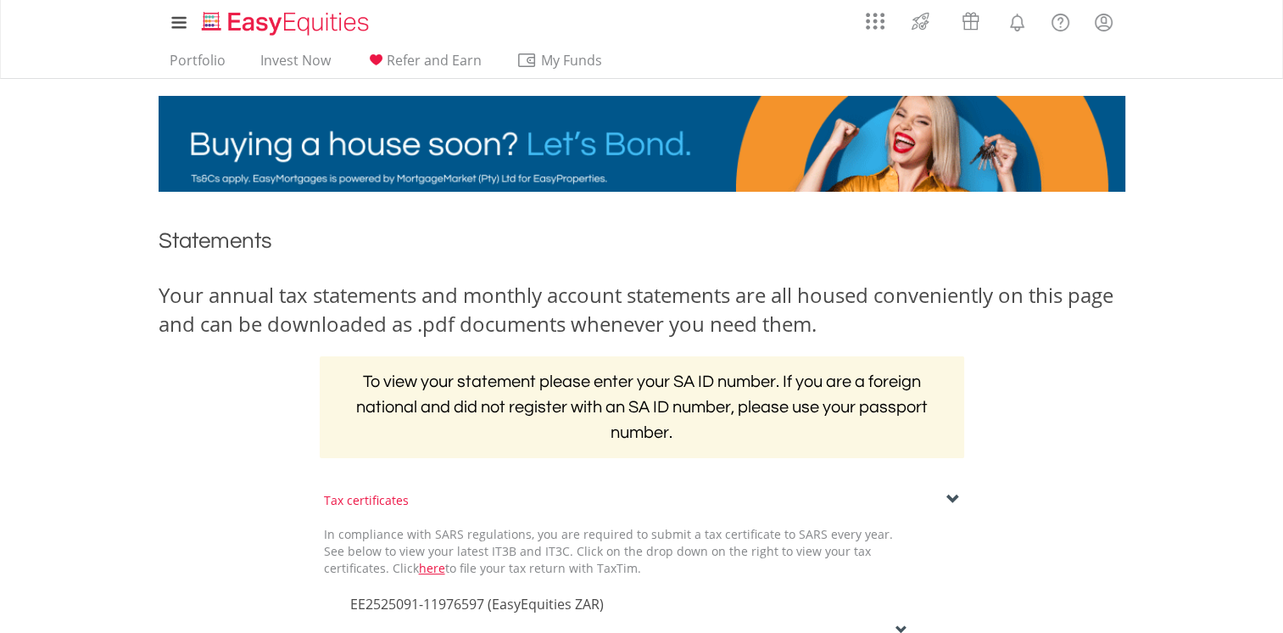
scroll to position [0, 0]
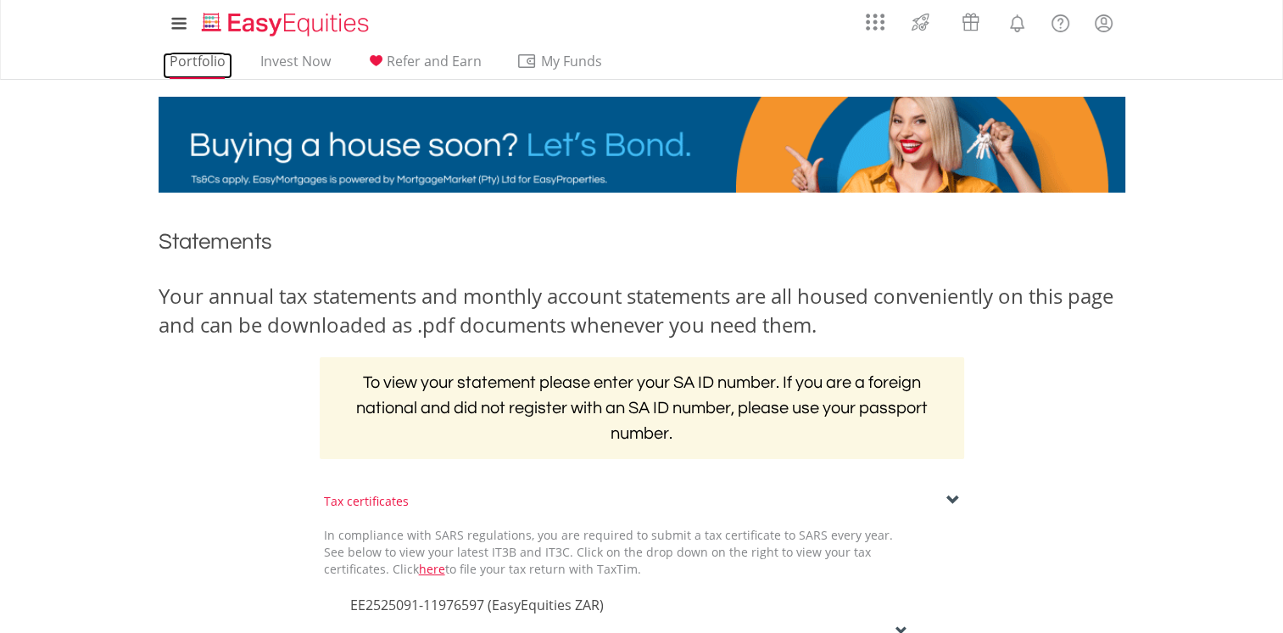
click at [211, 61] on link "Portfolio" at bounding box center [198, 66] width 70 height 26
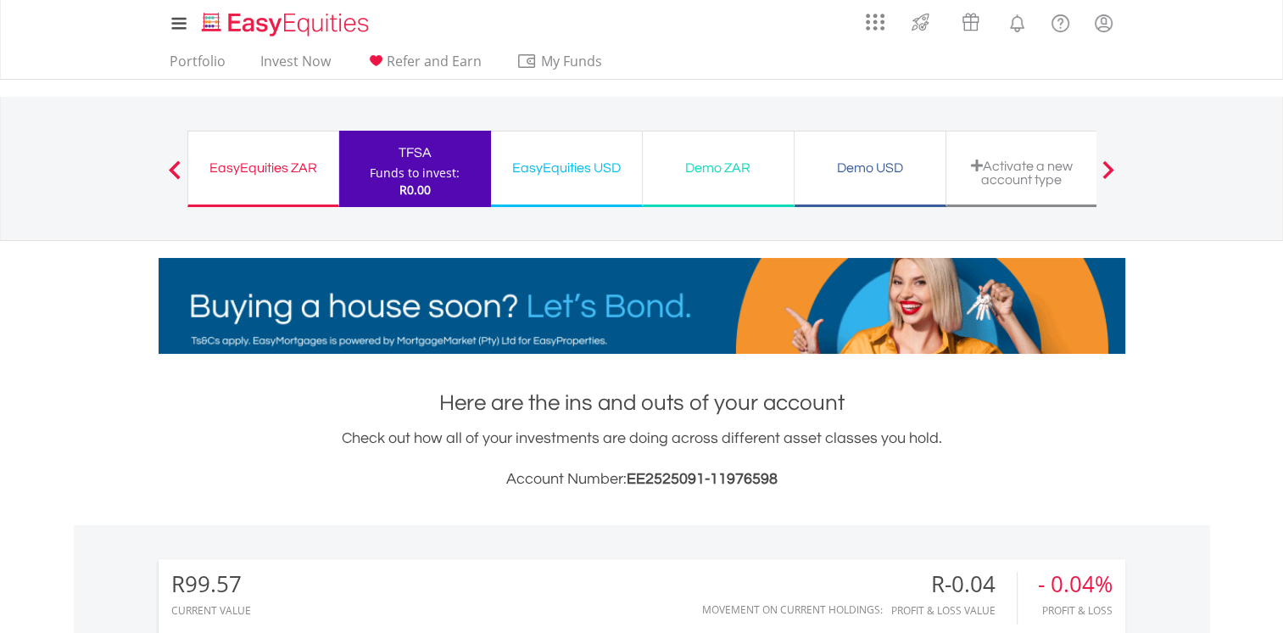
scroll to position [163, 322]
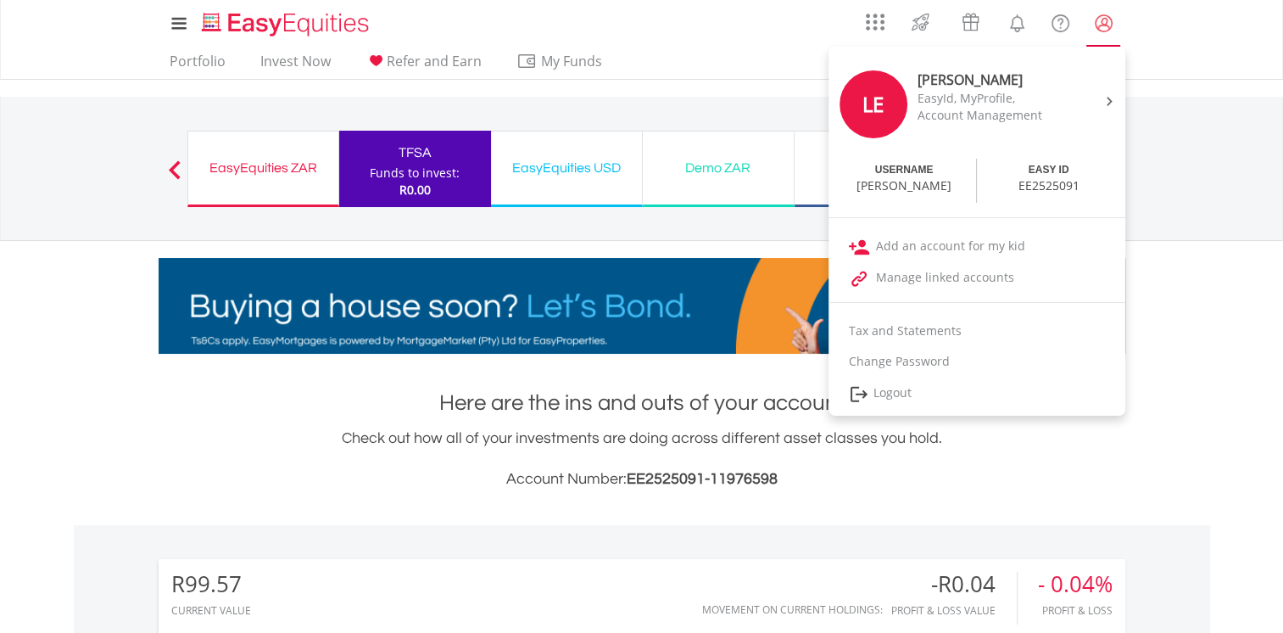
click at [1106, 27] on lord-icon "My Profile" at bounding box center [1103, 23] width 21 height 21
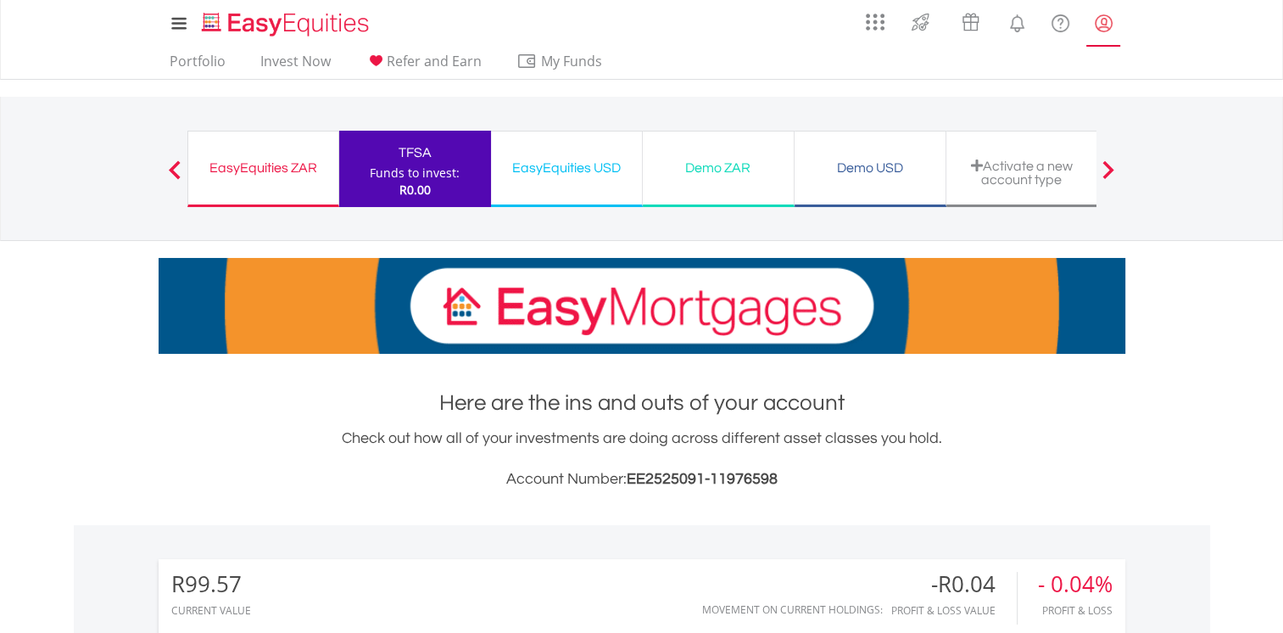
click at [1106, 27] on lord-icon "My Profile" at bounding box center [1103, 23] width 21 height 21
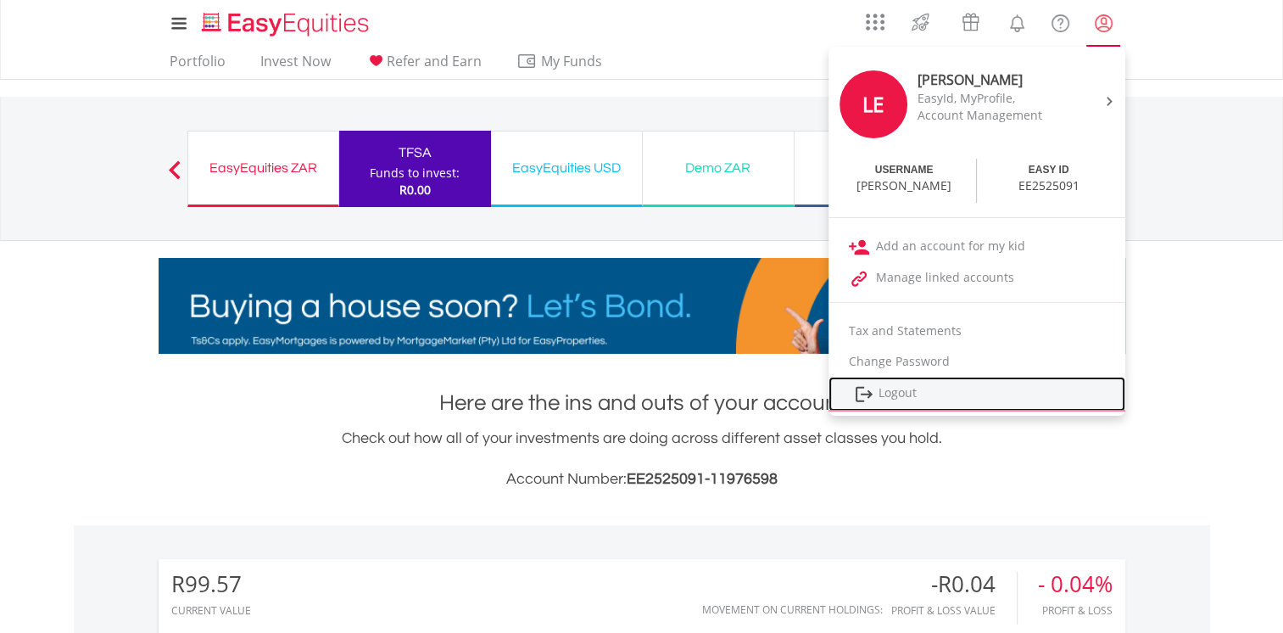
click at [883, 396] on link "Logout" at bounding box center [977, 394] width 297 height 35
